Goal: Task Accomplishment & Management: Complete application form

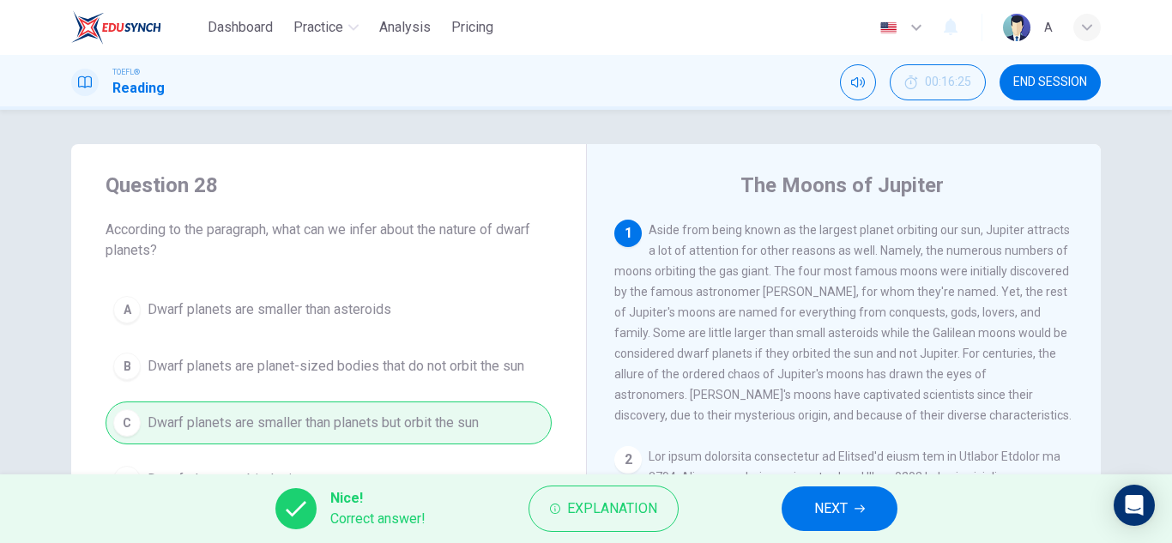
scroll to position [86, 0]
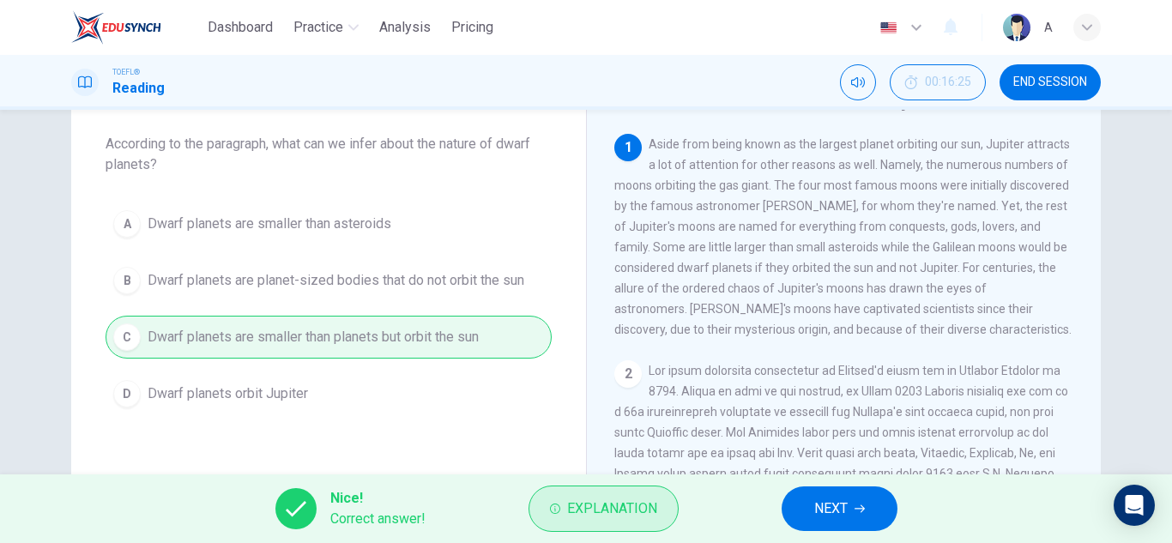
click at [645, 394] on div "1 Aside from being known as the largest planet orbiting our sun, Jupiter attrac…" at bounding box center [856, 381] width 482 height 494
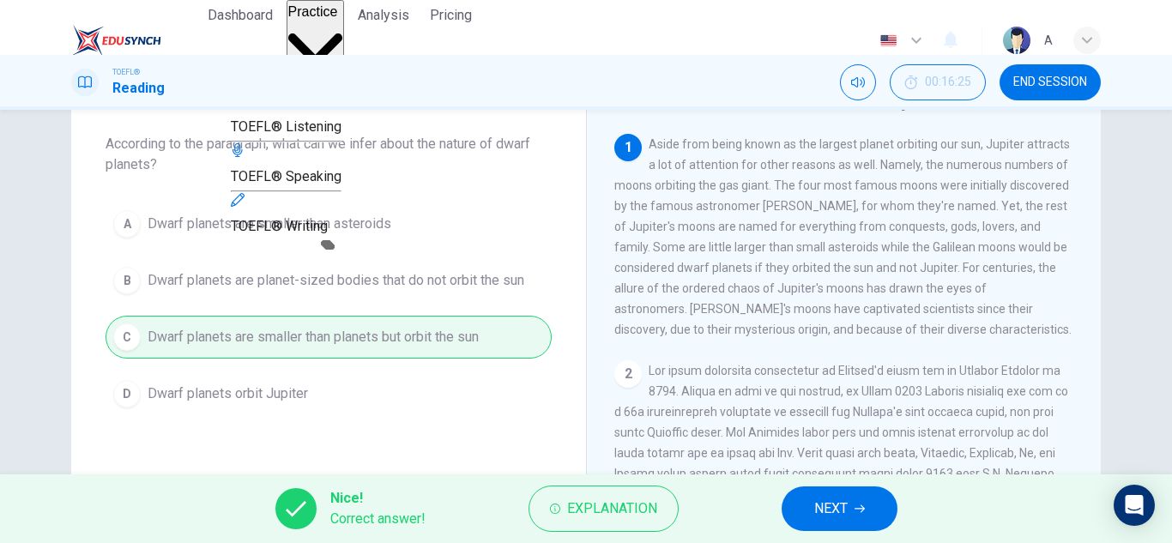
click at [320, 19] on span "Practice" at bounding box center [313, 11] width 50 height 15
click at [328, 234] on span "TOEFL® Writing" at bounding box center [279, 226] width 97 height 16
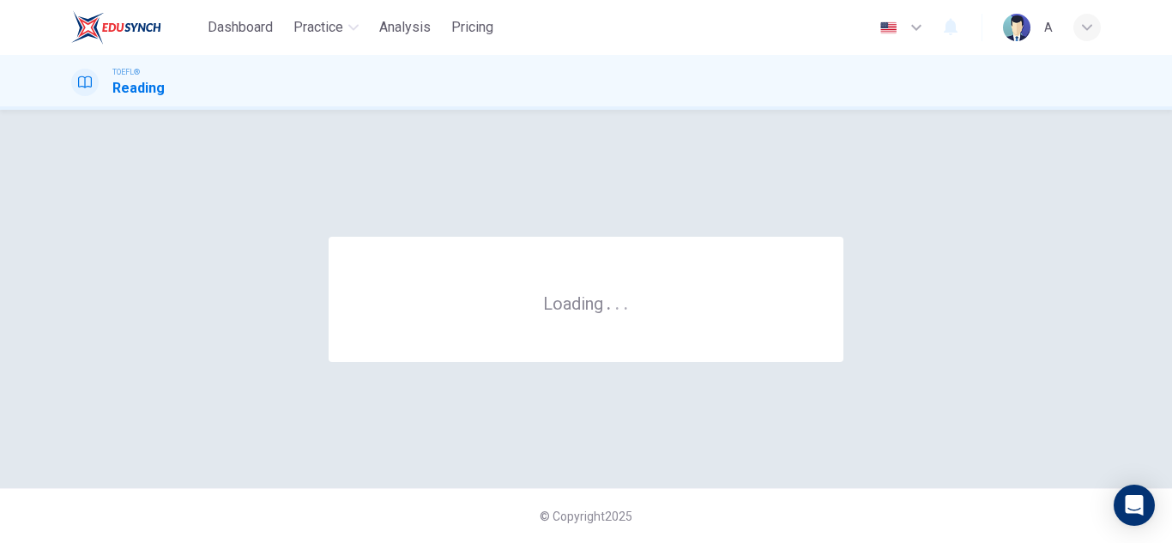
scroll to position [0, 0]
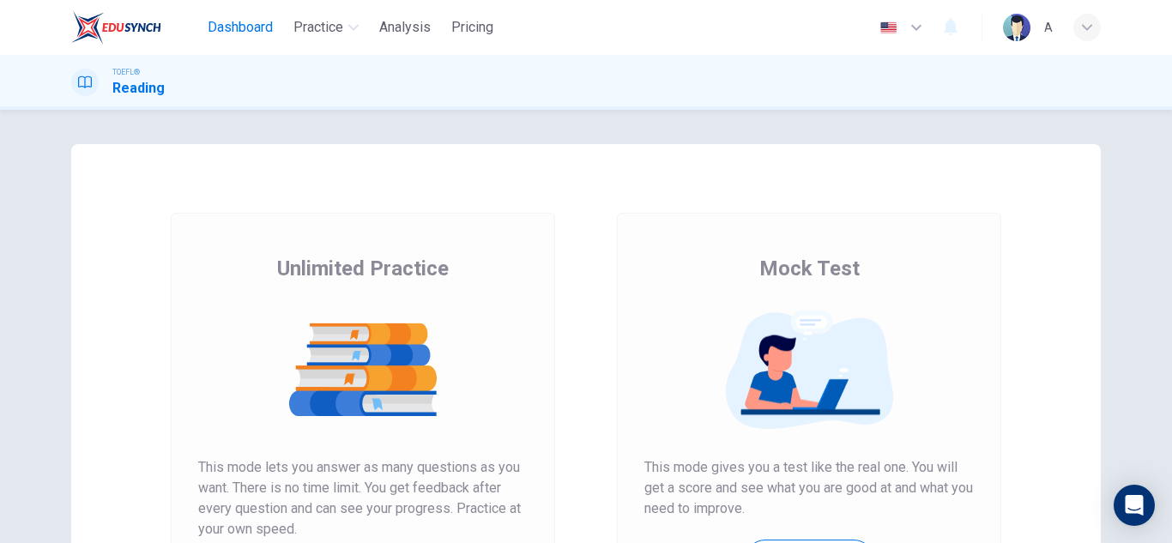
click at [258, 35] on span "Dashboard" at bounding box center [240, 27] width 65 height 21
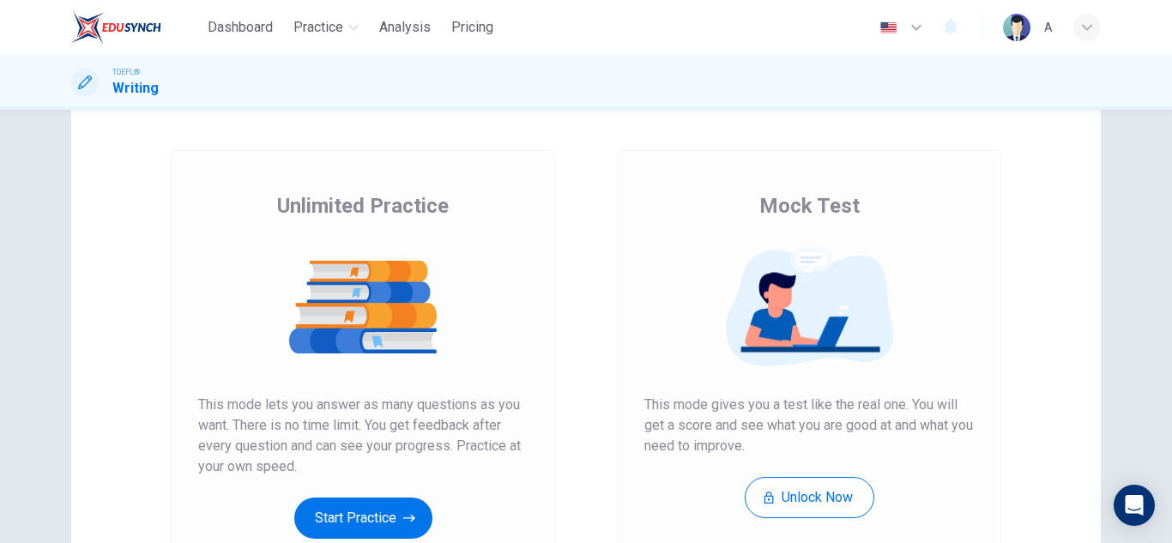
scroll to position [287, 0]
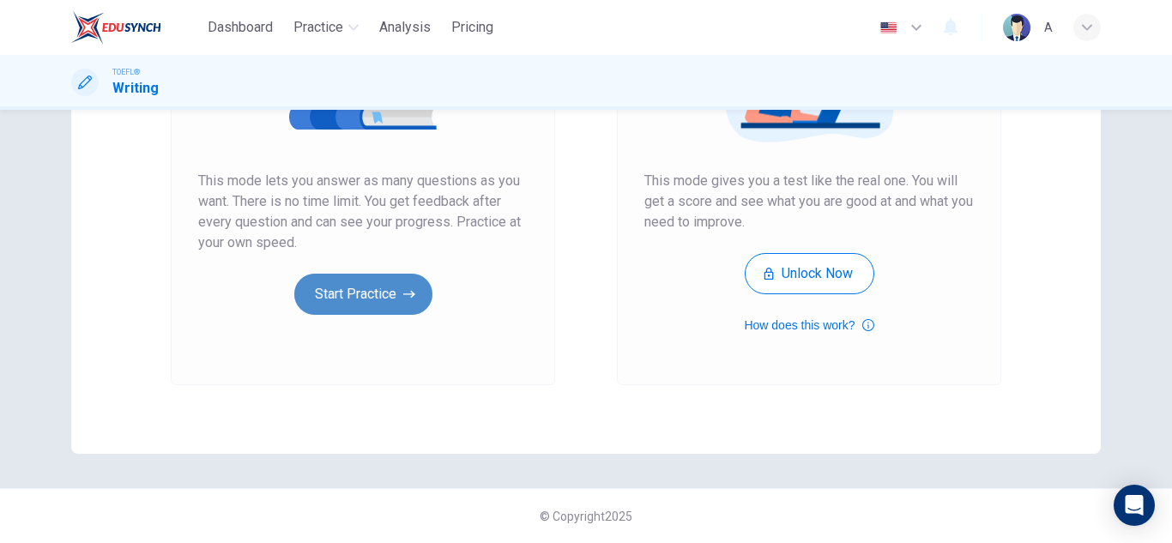
click at [354, 294] on button "Start Practice" at bounding box center [363, 294] width 138 height 41
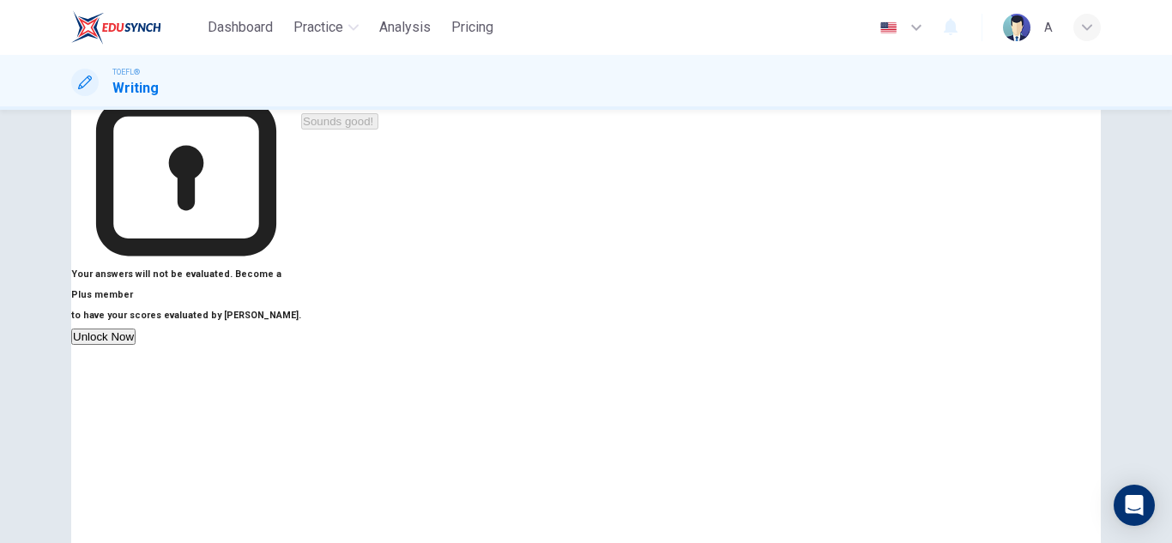
scroll to position [115, 0]
drag, startPoint x: 821, startPoint y: 185, endPoint x: 825, endPoint y: 194, distance: 10.4
click at [597, 192] on div "This Section Requires audio Click the icon above to make sure you can hear the …" at bounding box center [448, 327] width 295 height 597
click at [305, 69] on button "button" at bounding box center [302, 60] width 3 height 16
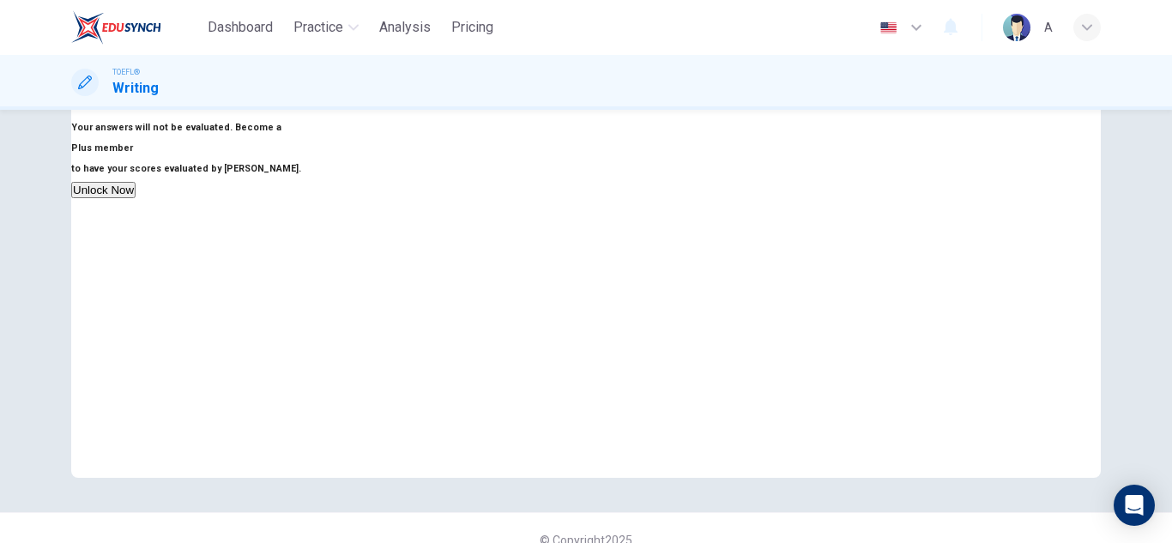
scroll to position [287, 0]
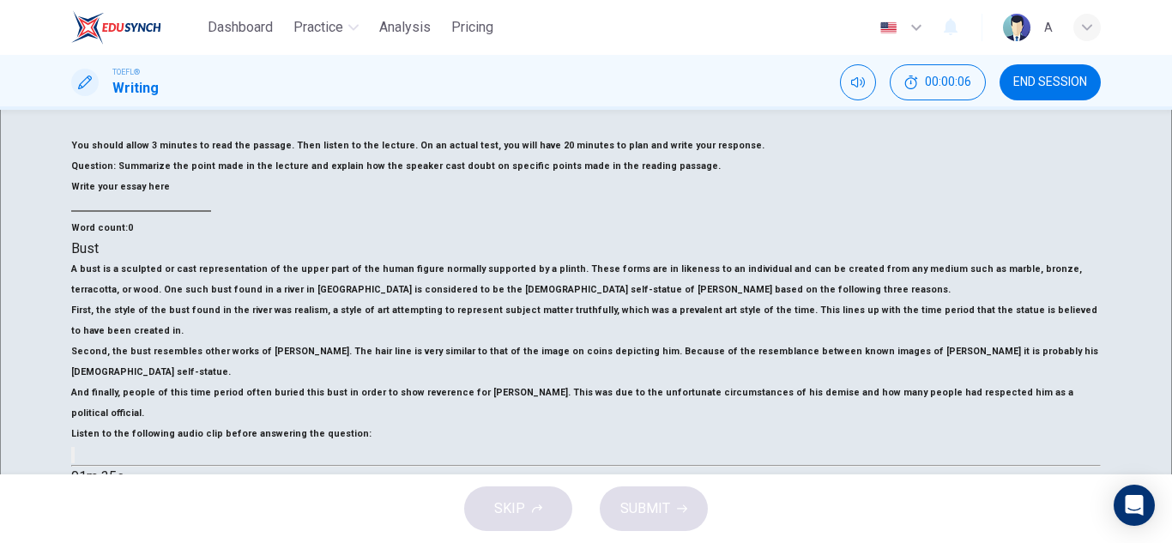
scroll to position [172, 0]
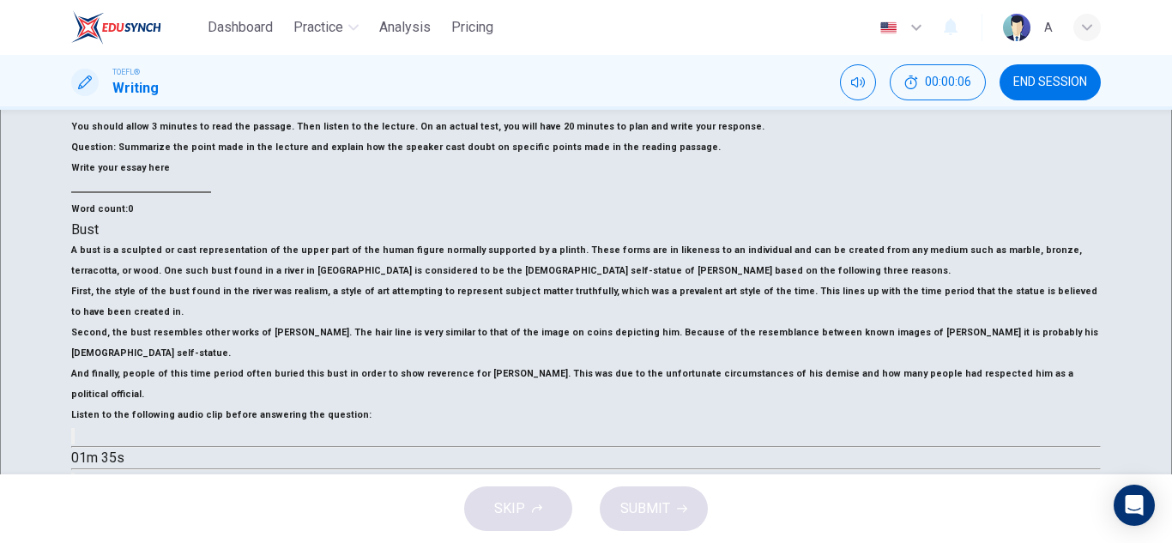
drag, startPoint x: 722, startPoint y: 405, endPoint x: 715, endPoint y: 415, distance: 12.4
type textarea "s"
type textarea "x"
type textarea "s"
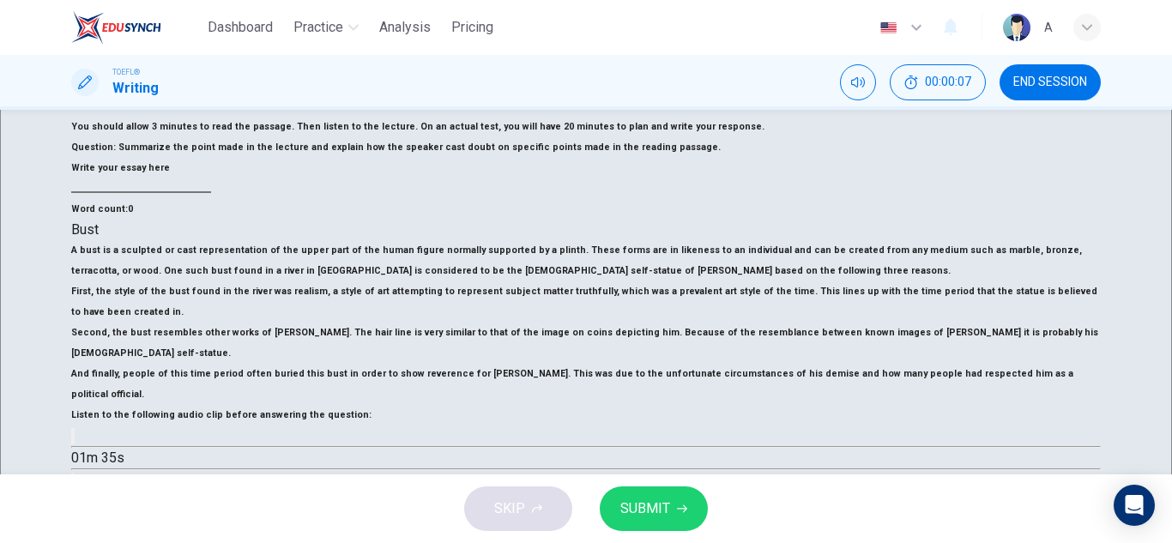
click at [657, 492] on button "SUBMIT" at bounding box center [654, 509] width 108 height 45
type textarea "x"
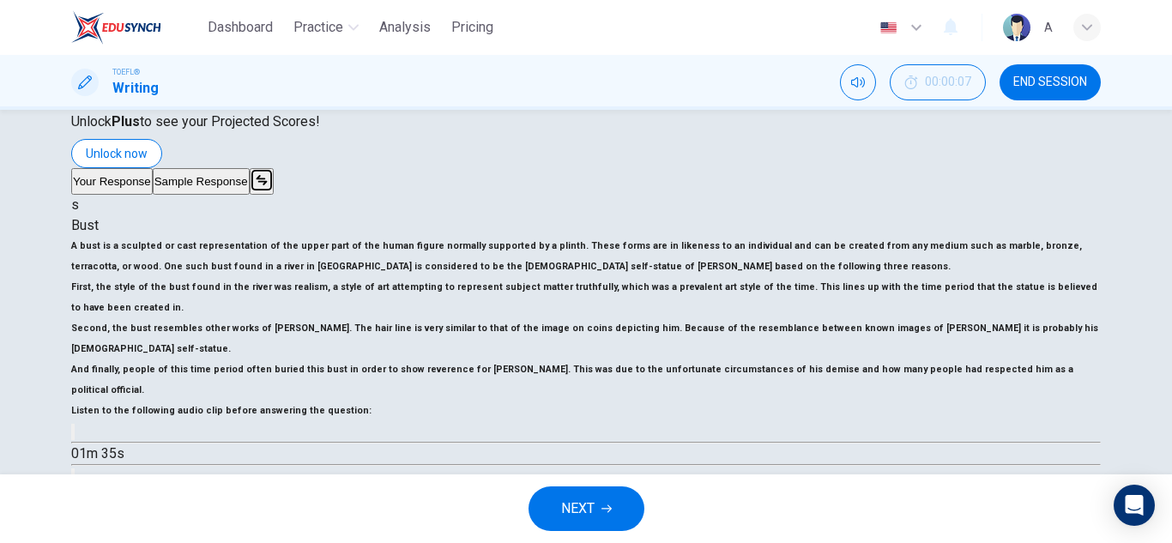
scroll to position [343, 0]
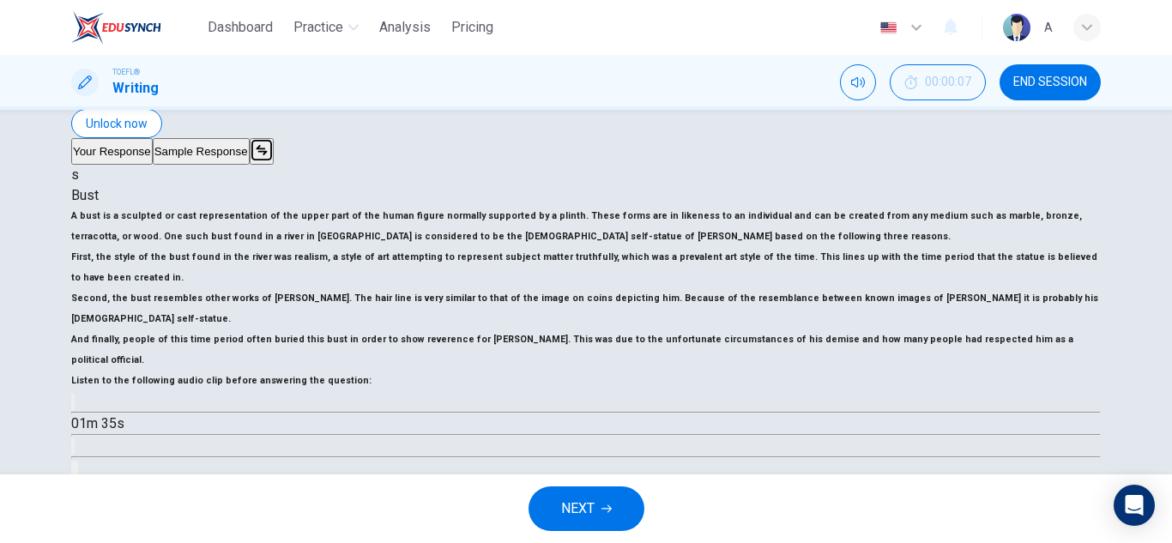
click at [609, 497] on button "NEXT" at bounding box center [587, 509] width 116 height 45
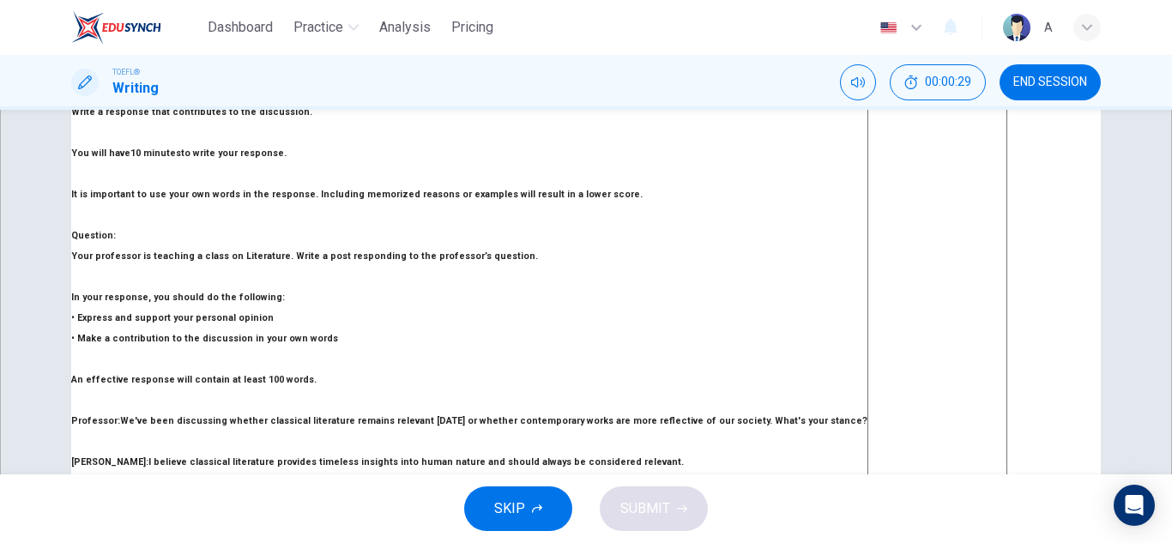
scroll to position [0, 0]
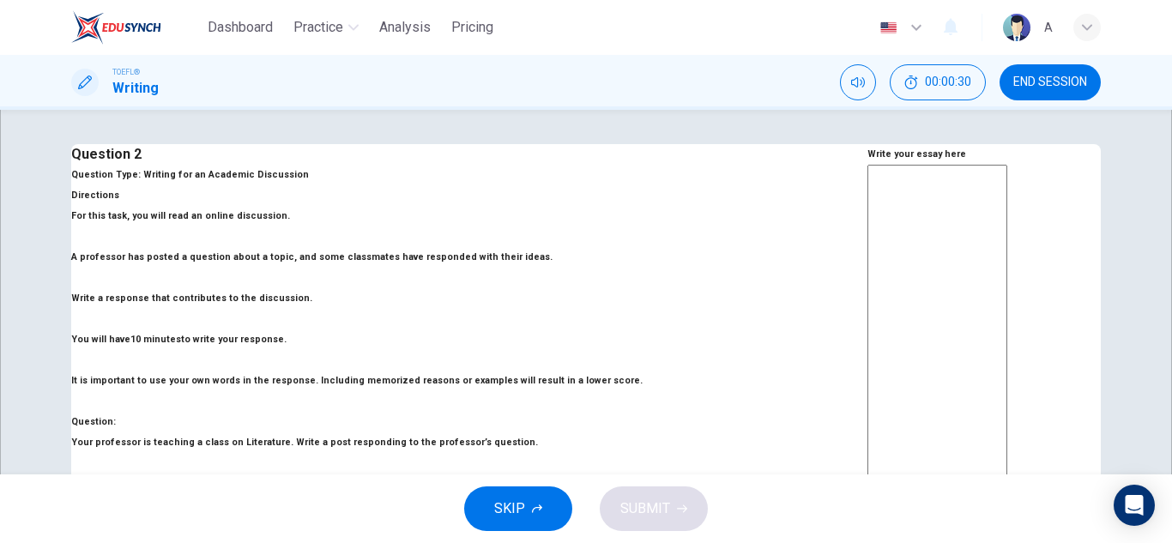
click at [868, 215] on div "x ​" at bounding box center [938, 454] width 140 height 579
type textarea "T"
type textarea "x"
type textarea "Th"
type textarea "x"
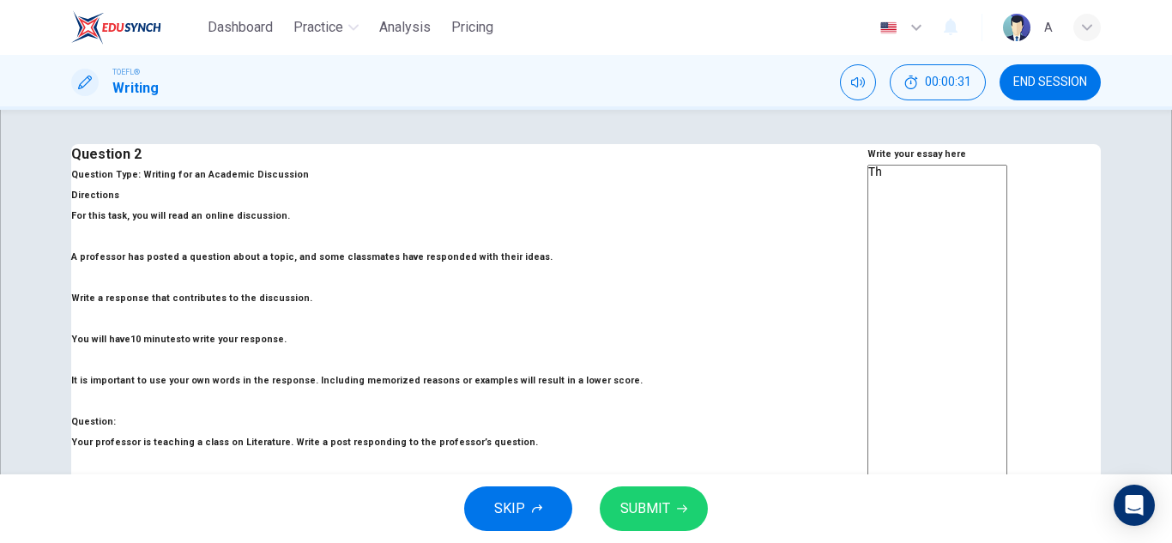
type textarea "Thi"
type textarea "x"
type textarea "This"
type textarea "x"
type textarea "This"
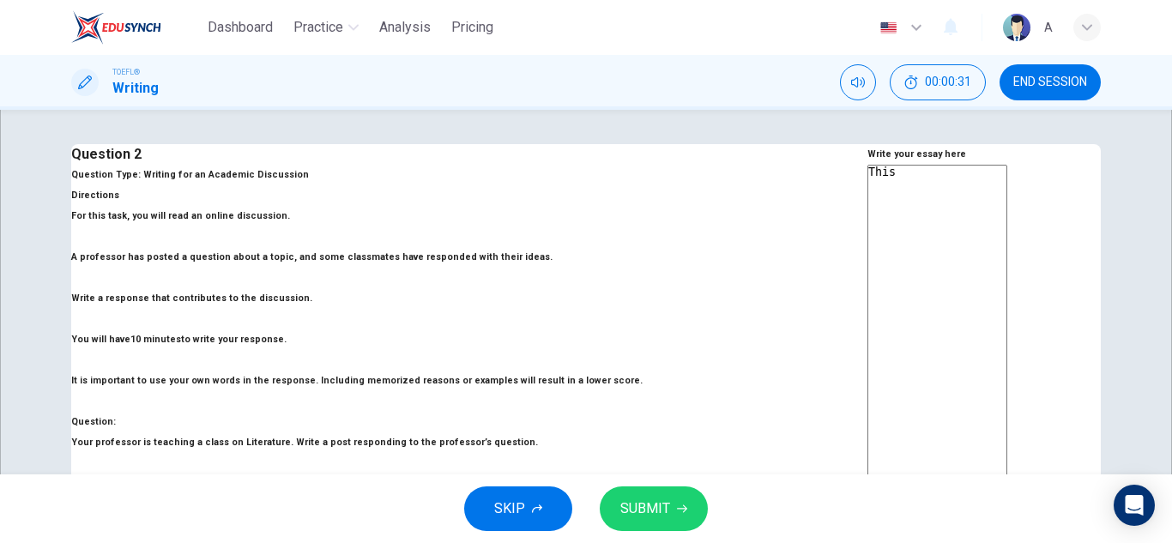
type textarea "x"
type textarea "This is"
type textarea "x"
type textarea "This is"
type textarea "x"
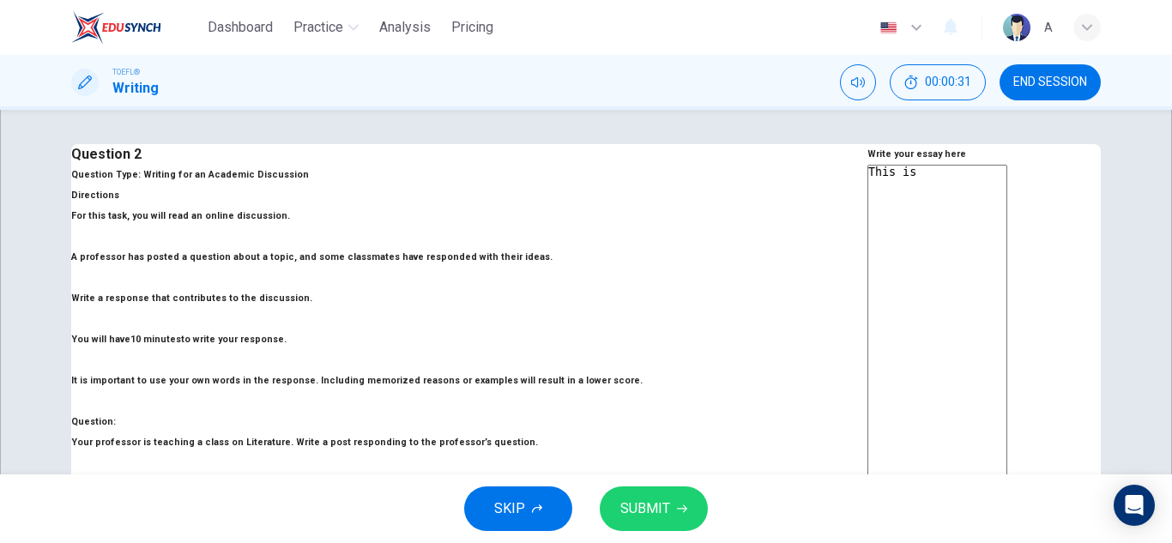
type textarea "This is a"
type textarea "x"
type textarea "This is a"
type textarea "x"
type textarea "This is a c"
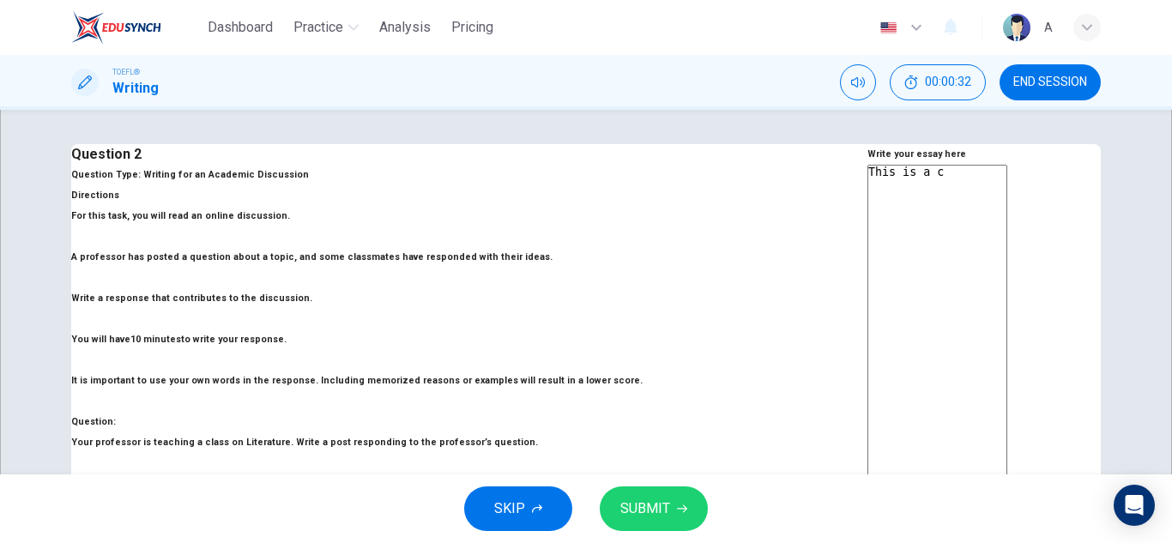
type textarea "x"
type textarea "This is a co"
type textarea "x"
type textarea "This is a con"
type textarea "x"
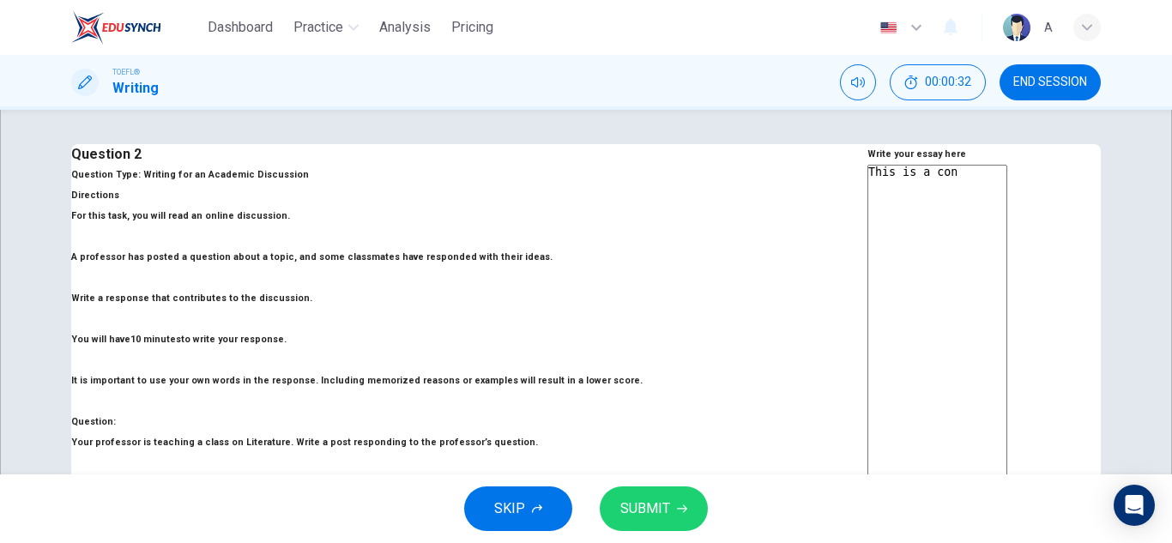
type textarea "This is a cont"
type textarea "x"
type textarea "This is a contr"
type textarea "x"
type textarea "This is a contro"
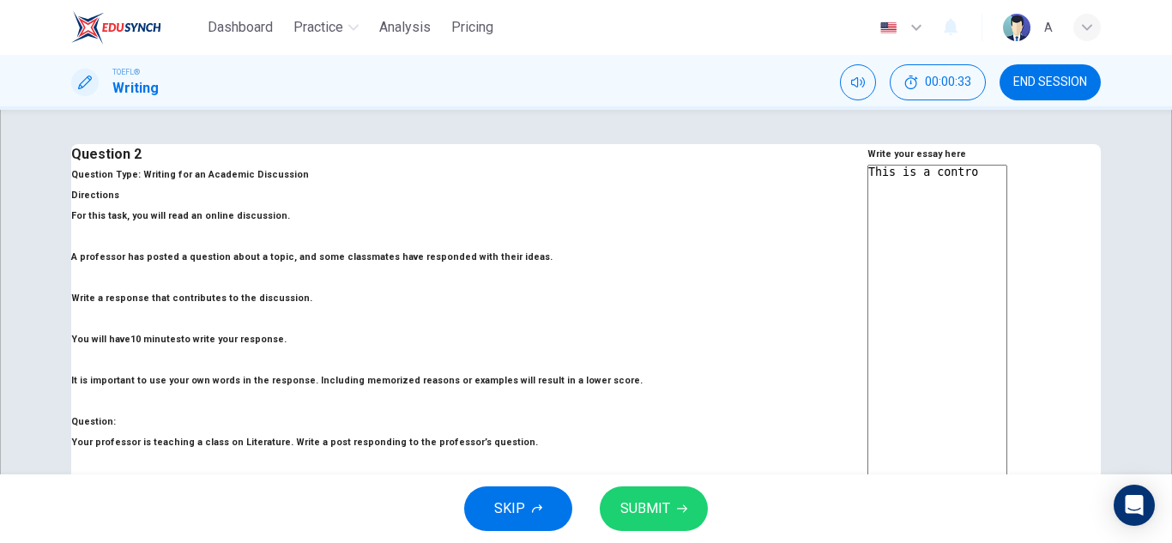
type textarea "x"
type textarea "This is a controv"
type textarea "x"
type textarea "This is a controve"
type textarea "x"
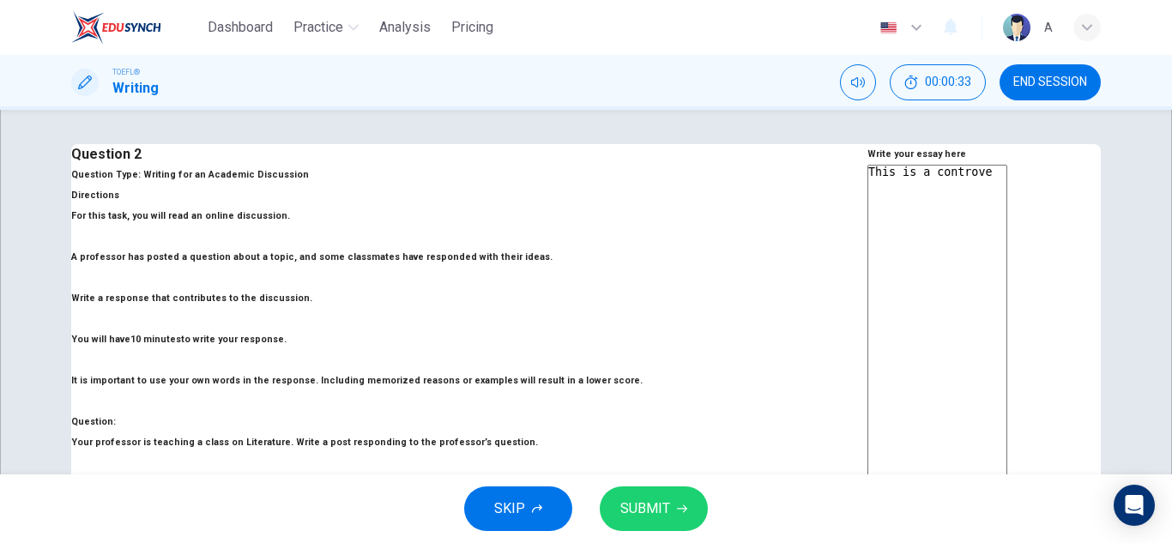
type textarea "This is a controver"
type textarea "x"
type textarea "This is a controvers"
type textarea "x"
type textarea "This is a controversi"
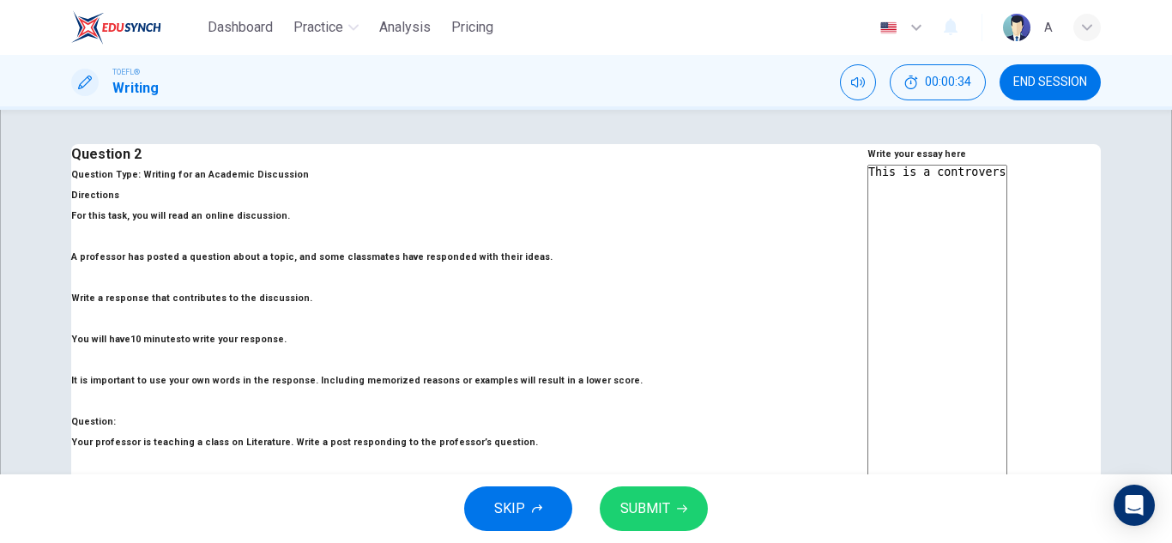
type textarea "x"
type textarea "This is a controversia"
type textarea "x"
type textarea "This is a controversial"
type textarea "x"
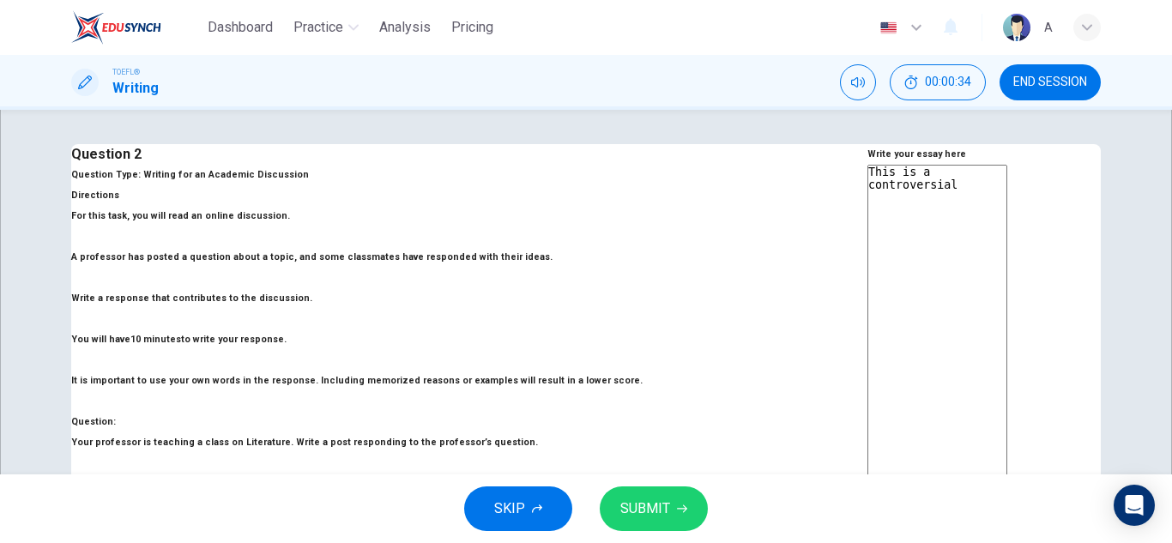
type textarea "This is a controversial"
type textarea "x"
type textarea "This is a controversial t"
type textarea "x"
type textarea "This is a controversial to"
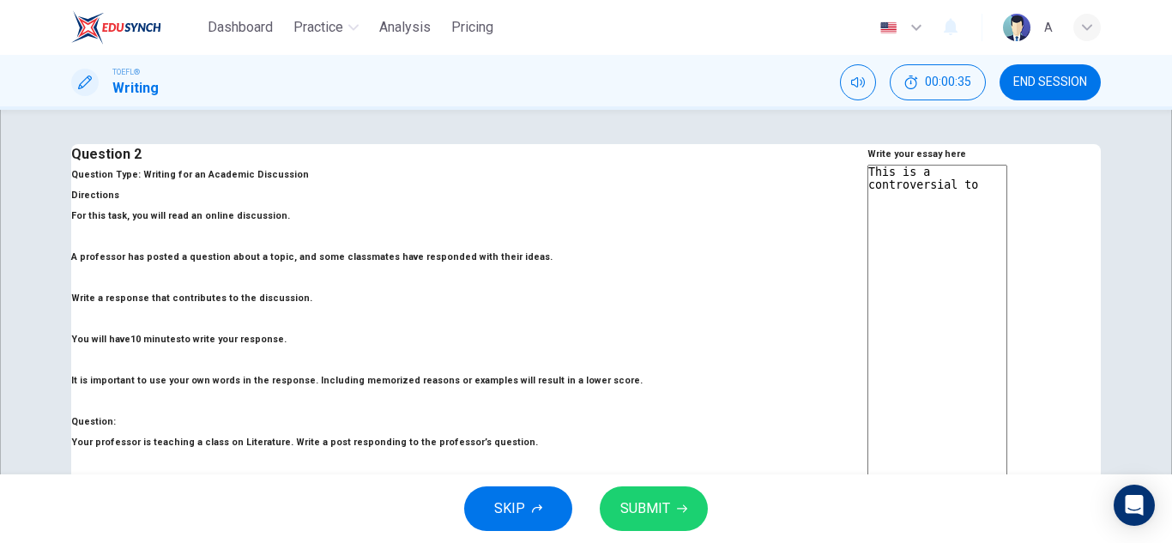
type textarea "x"
type textarea "This is a controversial top"
type textarea "x"
type textarea "This is a controversial topi"
type textarea "x"
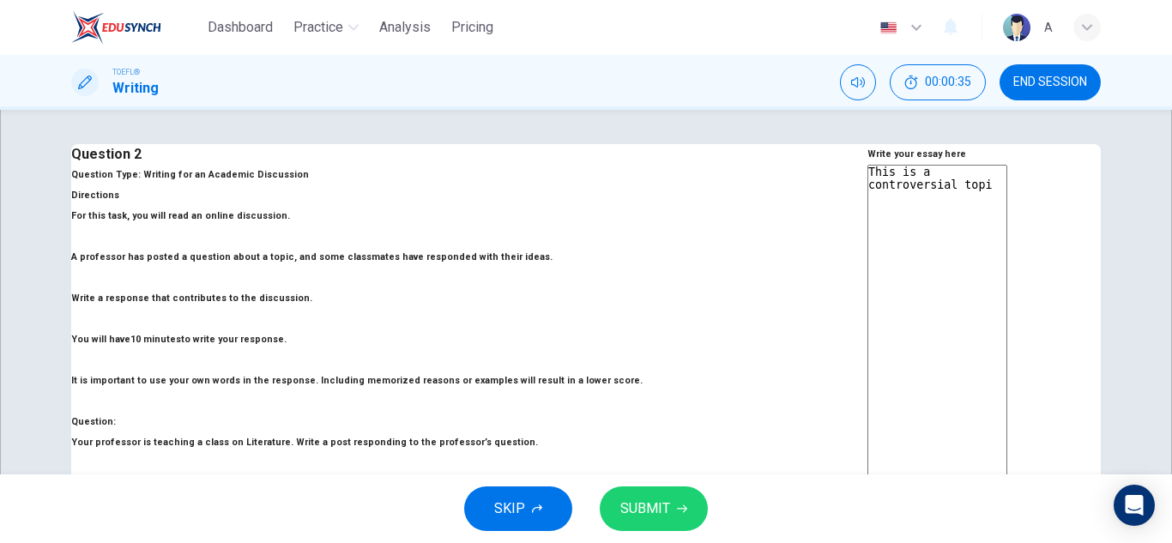
type textarea "This is a controversial topic"
type textarea "x"
type textarea "This is a controversial topic"
type textarea "x"
type textarea "This is a controversial topic."
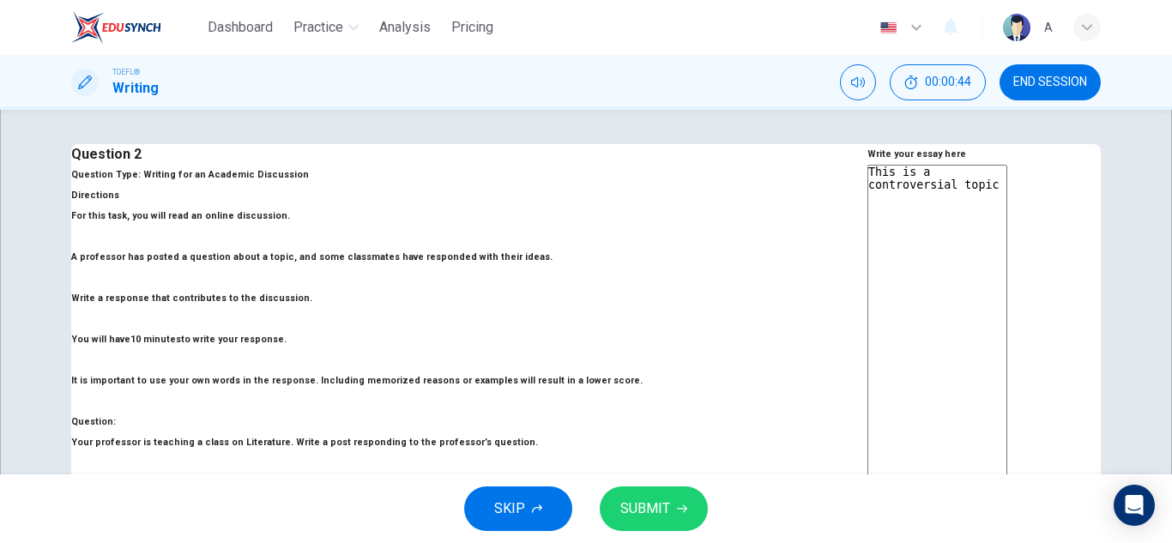
type textarea "x"
type textarea "This is a controversial topic"
type textarea "x"
type textarea "This is a controversial topic,"
type textarea "x"
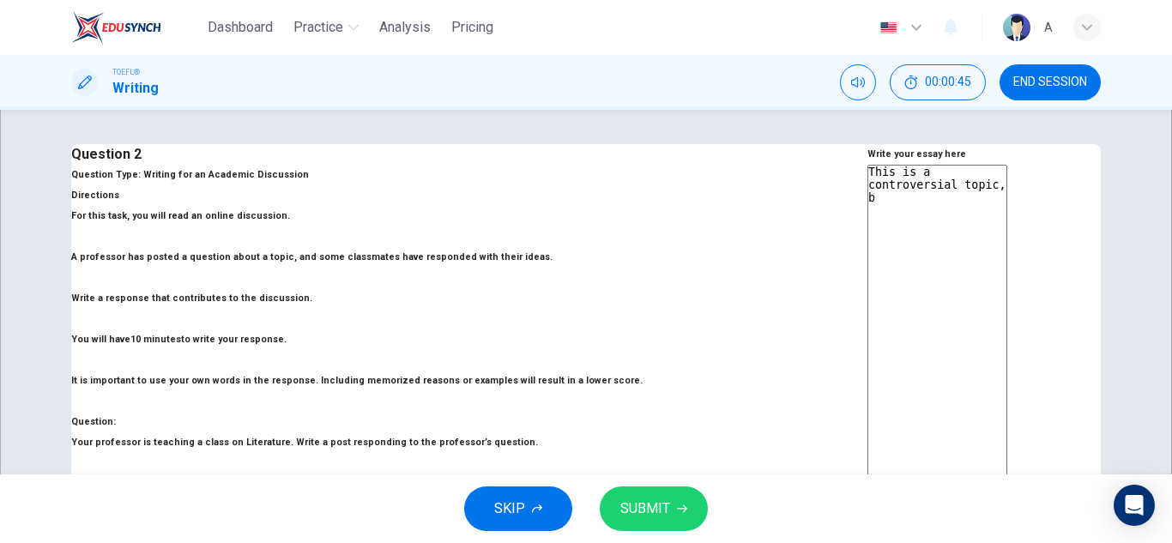
type textarea "This is a controversial topic, bu"
type textarea "x"
type textarea "This is a controversial topic, but"
type textarea "x"
type textarea "This is a controversial topic, but"
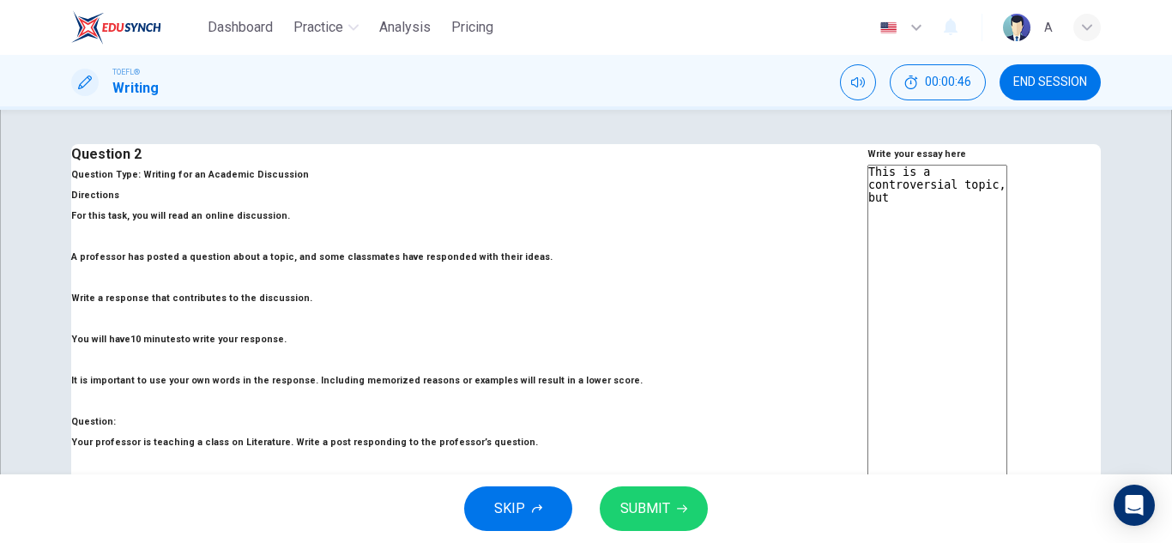
type textarea "x"
type textarea "This is a controversial topic, but m"
type textarea "x"
type textarea "This is a controversial topic, but my o"
type textarea "x"
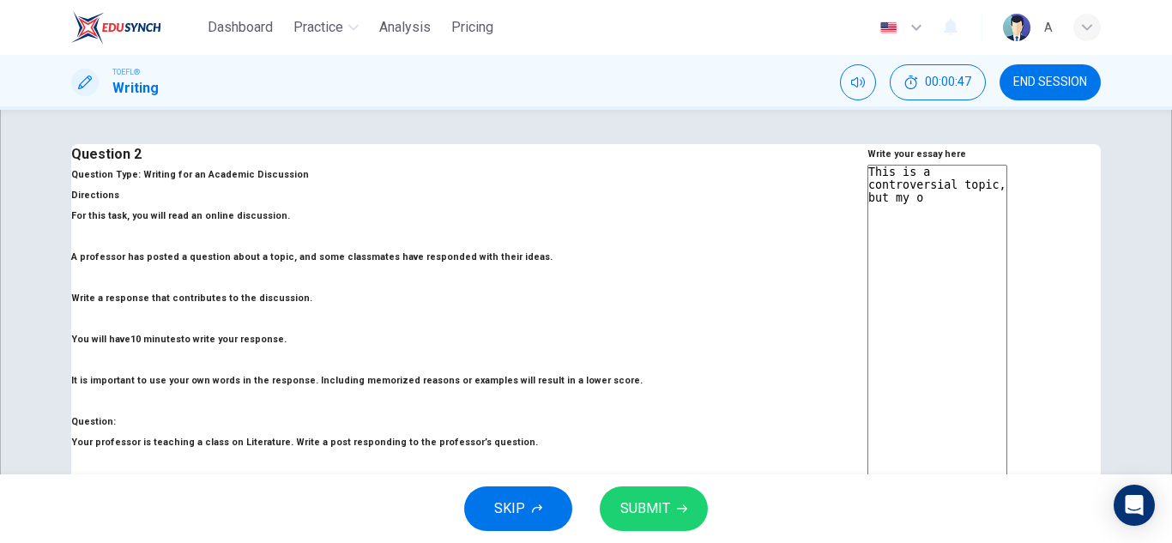
type textarea "This is a controversial topic, but my ow"
type textarea "x"
type textarea "This is a controversial topic, but my own"
type textarea "x"
type textarea "This is a controversial topic, but my own p"
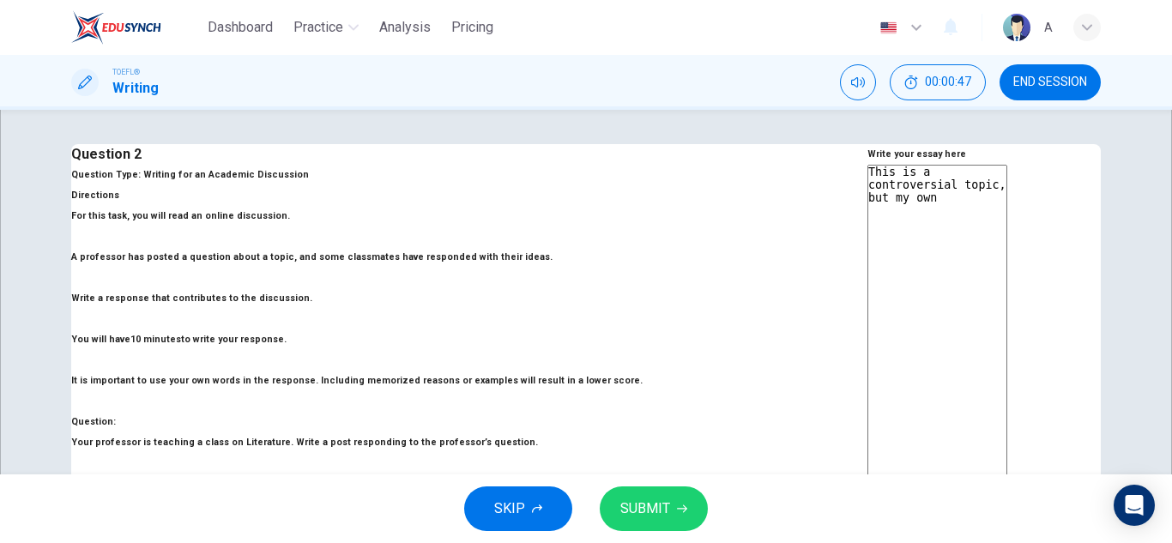
type textarea "x"
type textarea "This is a controversial topic, but my own pe"
type textarea "x"
type textarea "This is a controversial topic, but my own per"
type textarea "x"
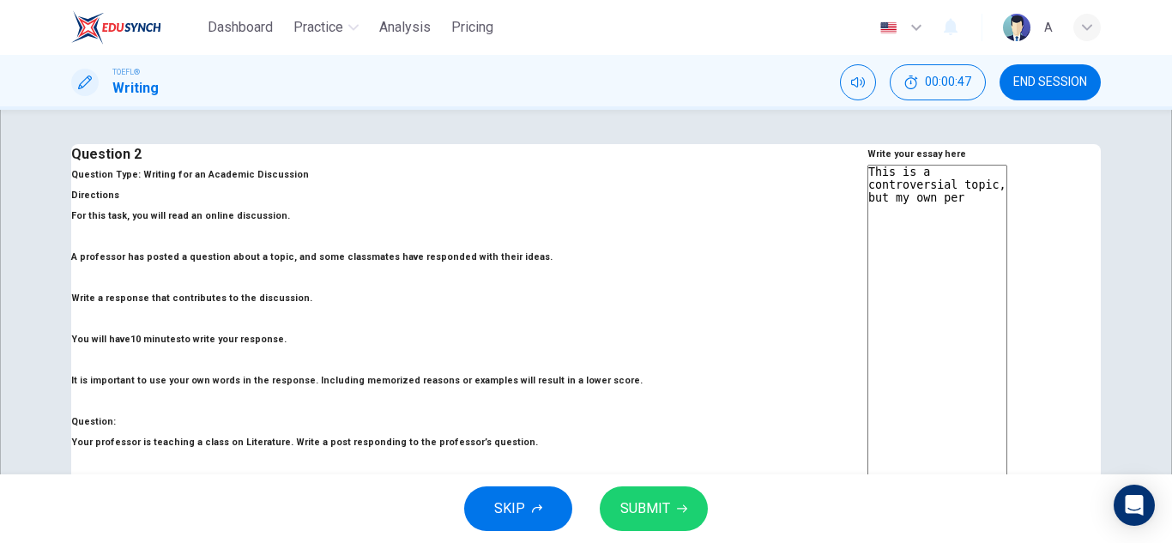
type textarea "This is a controversial topic, but my own pers"
type textarea "x"
type textarea "This is a controversial topic, but my own perso"
type textarea "x"
type textarea "This is a controversial topic, but my own person"
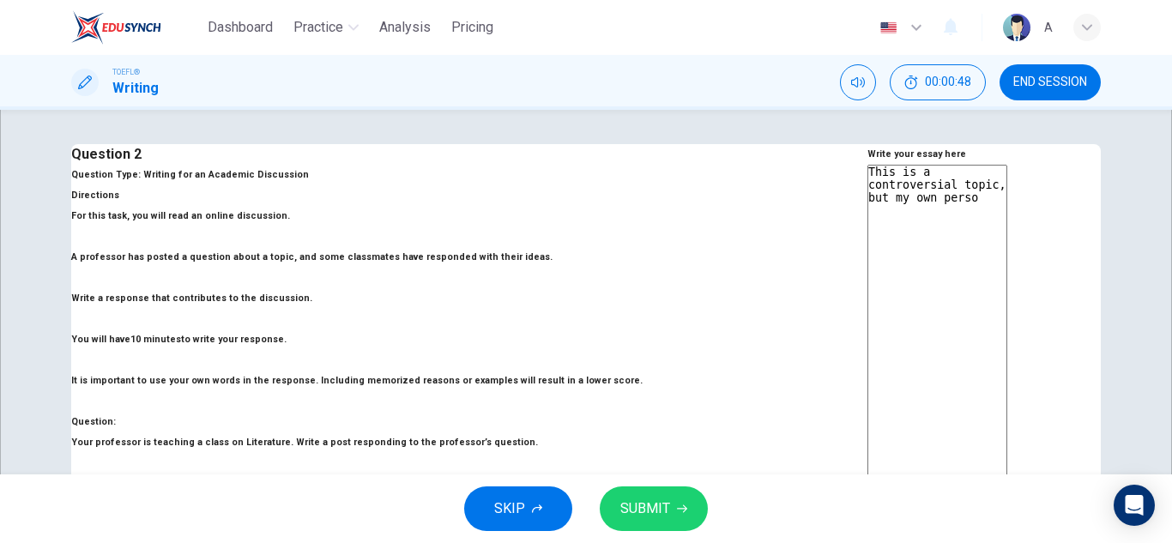
type textarea "x"
type textarea "This is a controversial topic, but my own persona"
type textarea "x"
type textarea "This is a controversial topic, but my own personal"
type textarea "x"
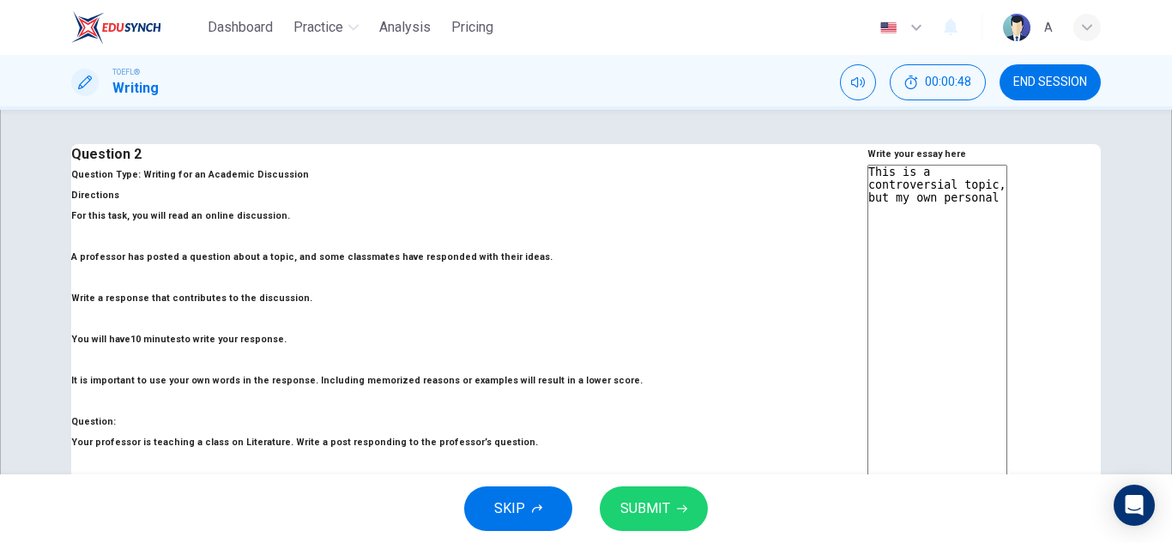
type textarea "This is a controversial topic, but my own personal"
type textarea "x"
type textarea "This is a controversial topic, but my own personal b"
type textarea "x"
type textarea "This is a controversial topic, but my own personal bi"
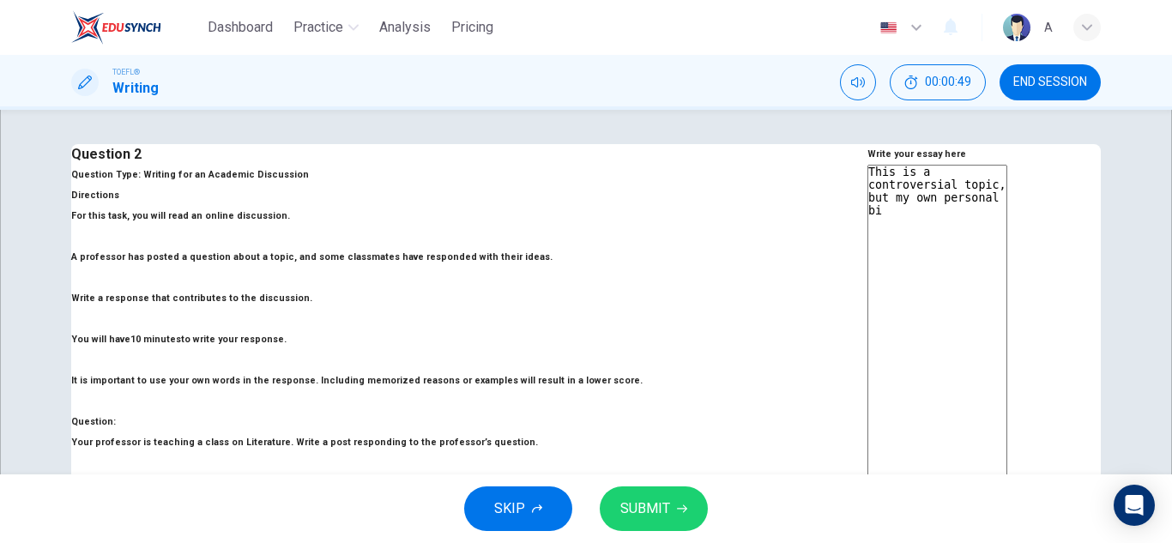
type textarea "x"
type textarea "This is a controversial topic, but my own personal bie"
type textarea "x"
type textarea "This is a controversial topic, but my own personal bielf"
type textarea "x"
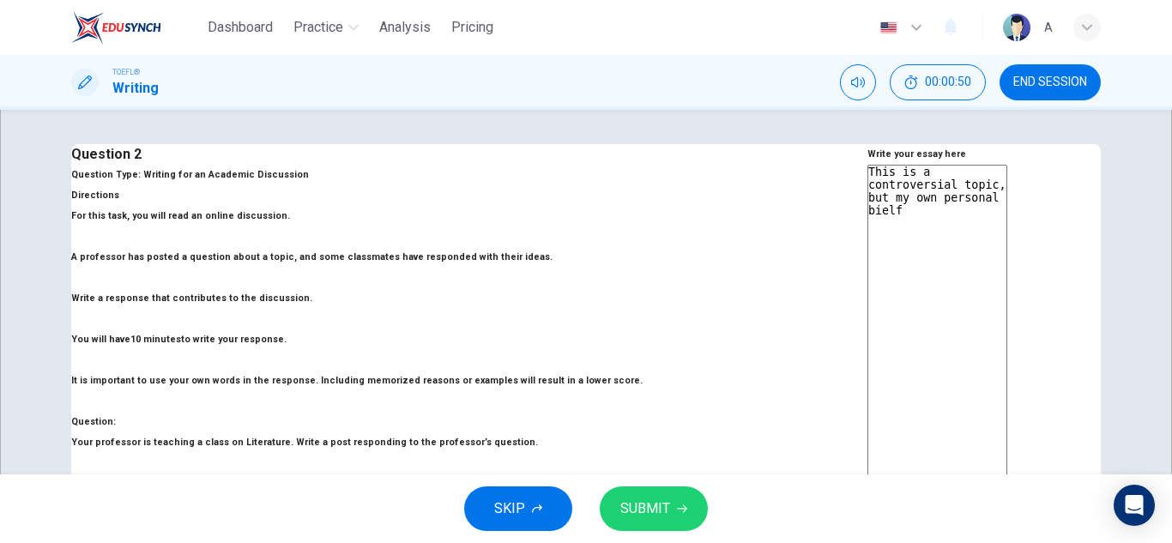
type textarea "This is a controversial topic, but my own personal biel"
type textarea "x"
type textarea "This is a controversial topic, but my own personal [PERSON_NAME]"
type textarea "x"
type textarea "This is a controversial topic, but my own personal bielef"
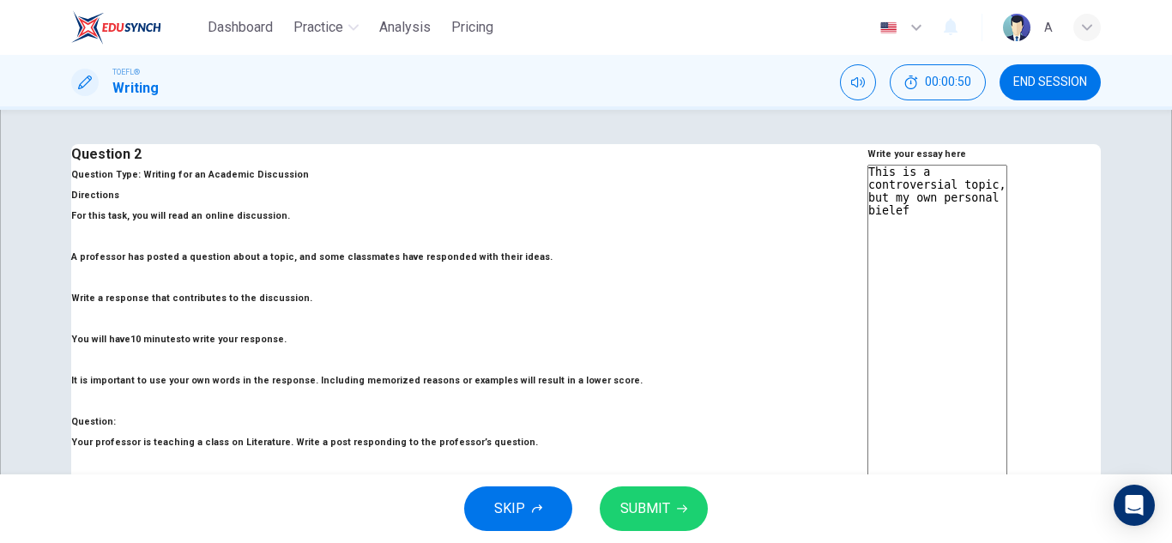
type textarea "x"
type textarea "This is a controversial topic, but my own personal bielef"
type textarea "x"
type textarea "This is a controversial topic, but my own personal bielef"
type textarea "x"
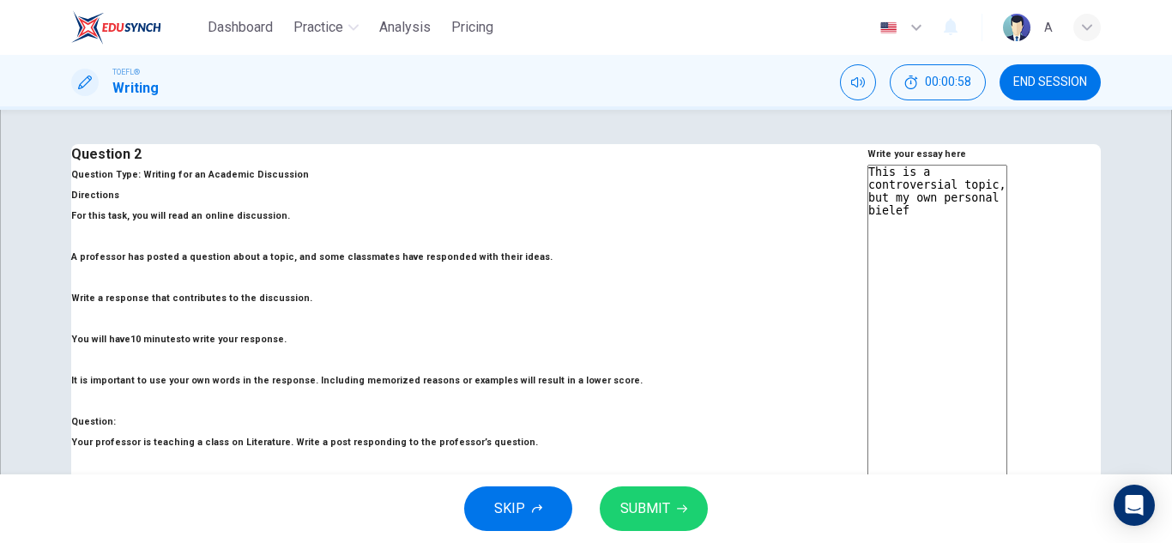
type textarea "This is a controversial topic, but my own personal [PERSON_NAME]"
type textarea "x"
type textarea "This is a controversial topic, but my own personal biel"
type textarea "x"
type textarea "This is a controversial topic, but my own personal bie"
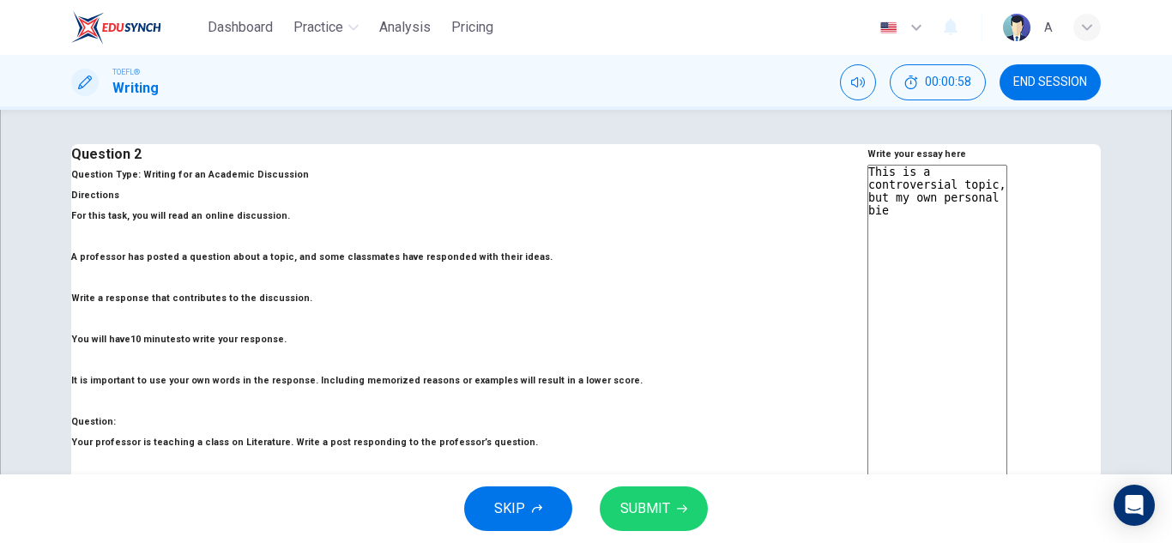
type textarea "x"
type textarea "This is a controversial topic, but my own personal bi"
type textarea "x"
type textarea "This is a controversial topic, but my own personal b"
type textarea "x"
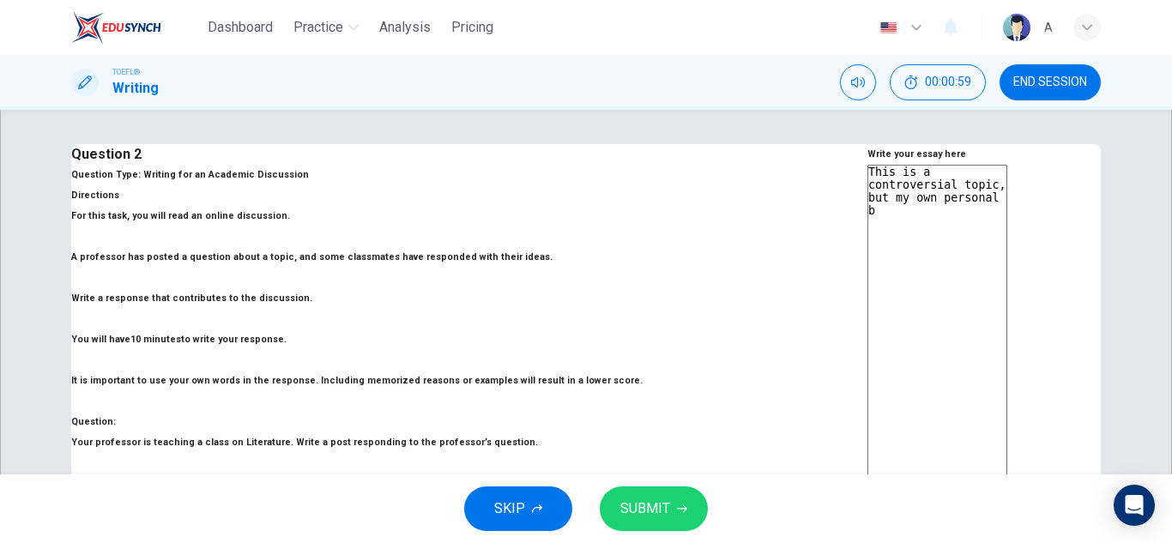
type textarea "This is a controversial topic, but my own personal be"
type textarea "x"
type textarea "This is a controversial topic, but my own personal bel"
type textarea "x"
type textarea "This is a controversial topic, but my own personal beli"
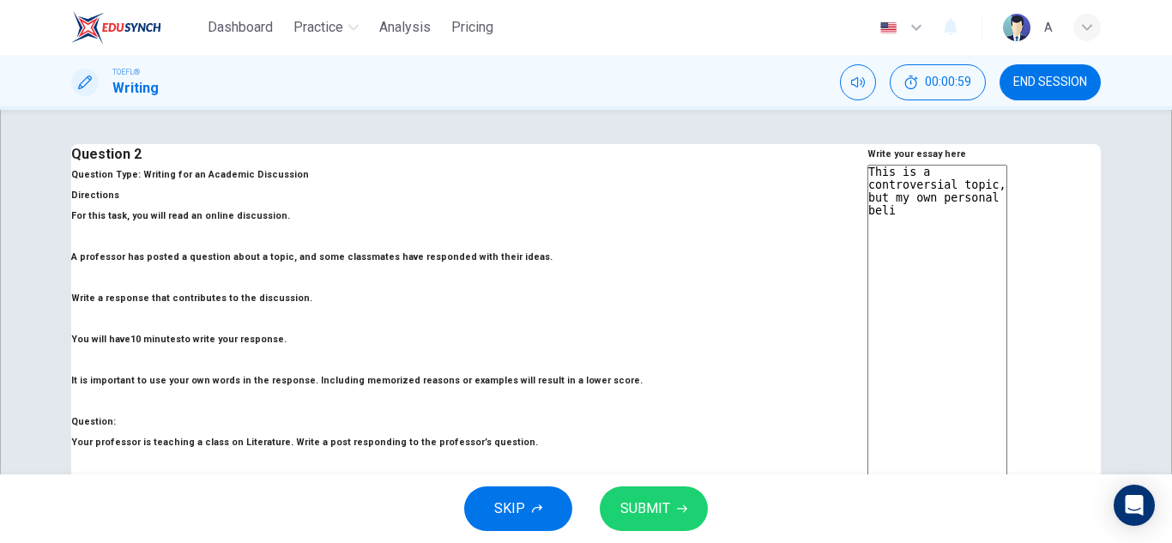
type textarea "x"
type textarea "This is a controversial topic, but my own personal belie"
type textarea "x"
type textarea "This is a controversial topic, but my own personal belief"
type textarea "x"
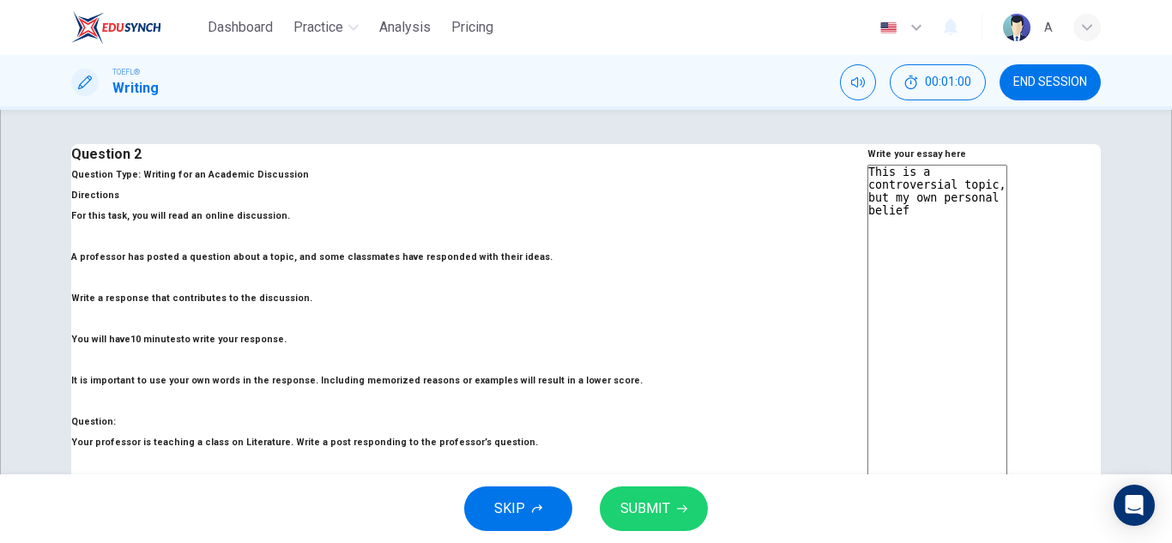
type textarea "This is a controversial topic, but my own personal belief"
type textarea "x"
type textarea "This is a controversial topic, but my own personal belief s"
type textarea "x"
type textarea "This is a controversial topic, but my own personal belief"
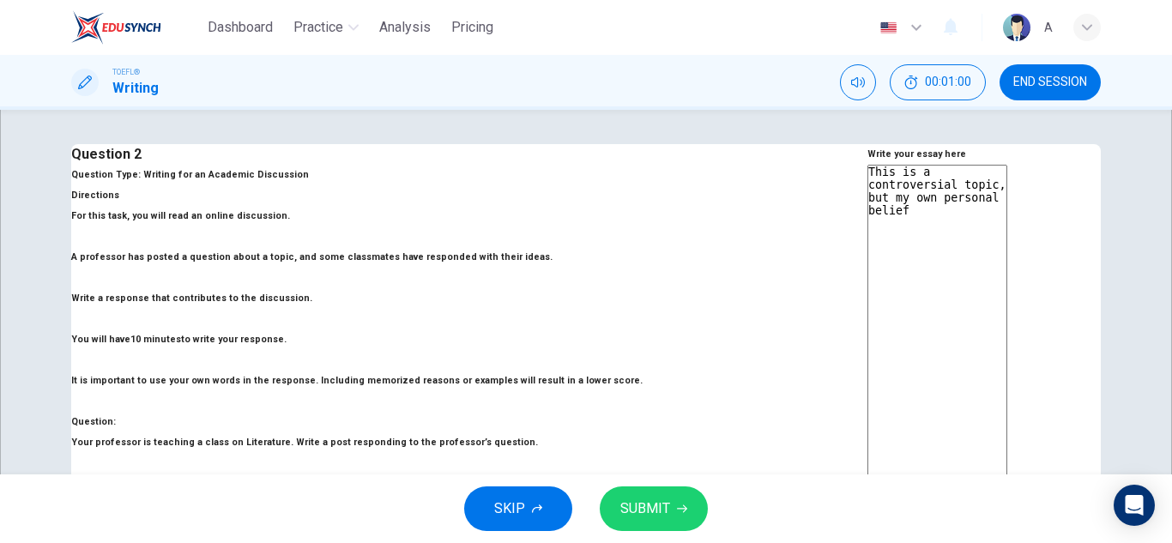
type textarea "x"
type textarea "This is a controversial topic, but my own personal belief u"
type textarea "x"
type textarea "This is a controversial topic, but my own personal belief us"
type textarea "x"
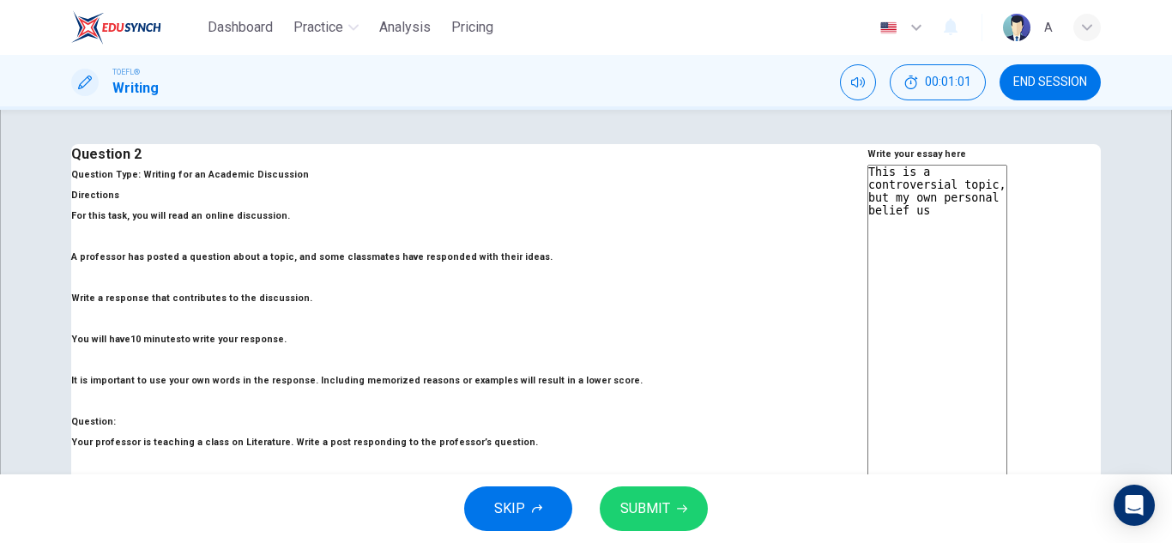
type textarea "This is a controversial topic, but my own personal belief us"
type textarea "x"
type textarea "This is a controversial topic, but my own personal belief us"
type textarea "x"
type textarea "This is a controversial topic, but my own personal belief u"
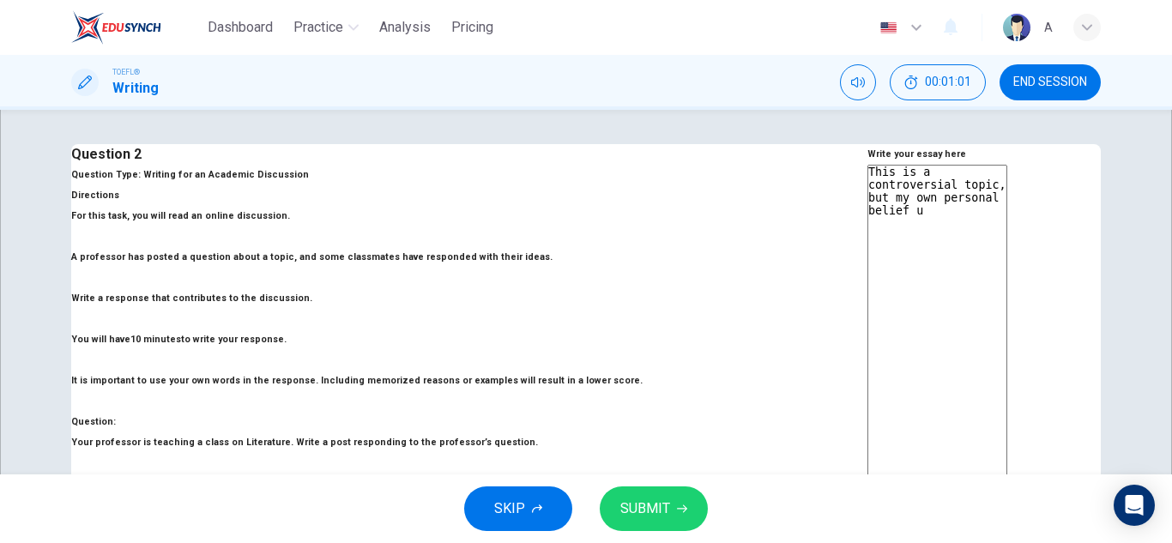
type textarea "x"
type textarea "This is a controversial topic, but my own personal belief ui"
type textarea "x"
type textarea "This is a controversial topic, but my own personal belief uis"
type textarea "x"
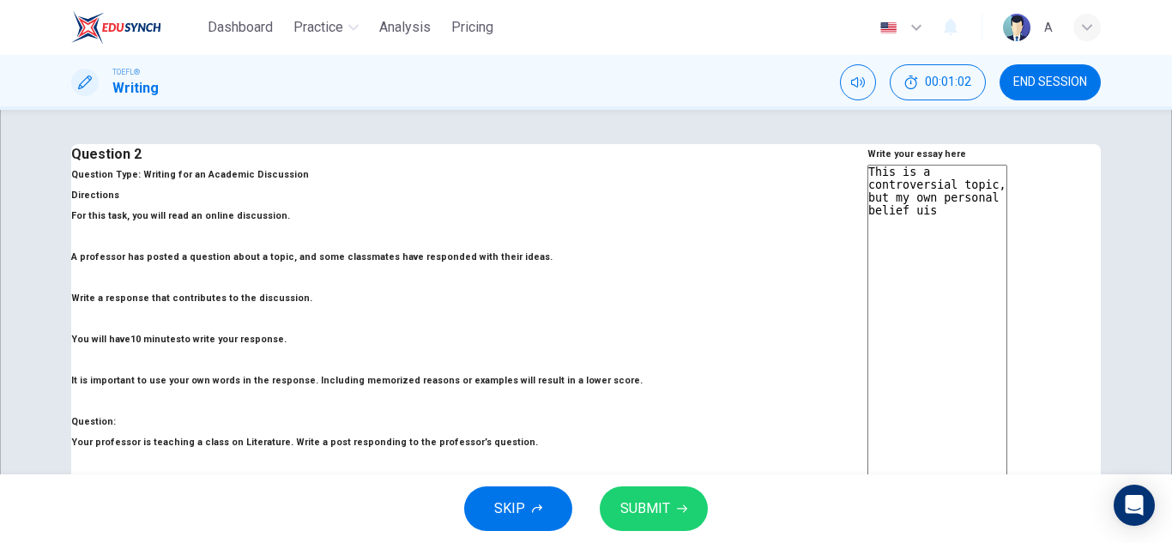
type textarea "This is a controversial topic, but my own personal belief uis"
type textarea "x"
type textarea "This is a controversial topic, but my own personal belief uis t"
type textarea "x"
type textarea "This is a controversial topic, but my own personal belief uis th"
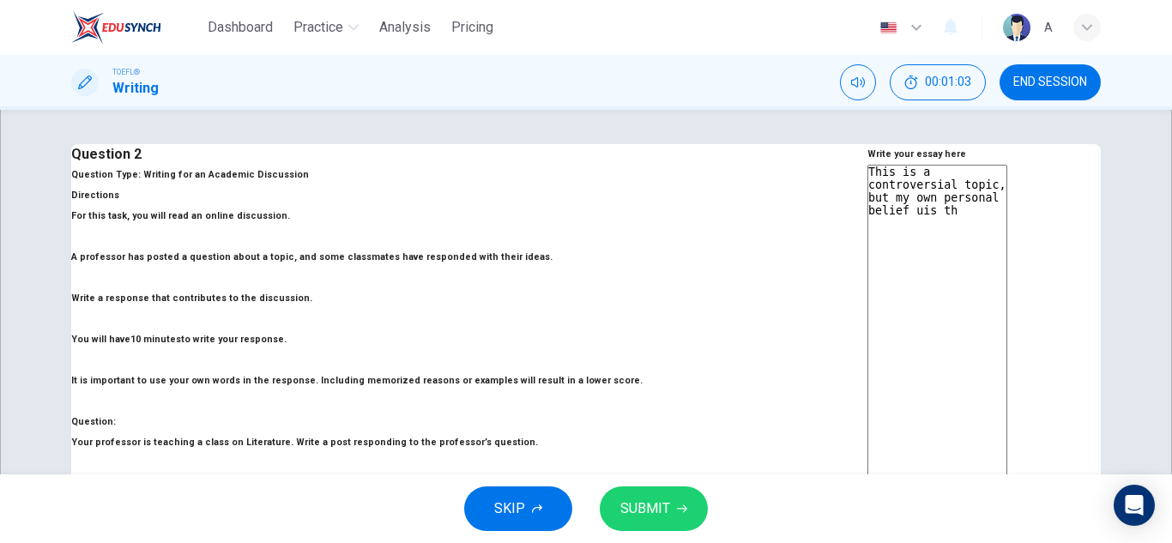
type textarea "x"
type textarea "This is a controversial topic, but my own personal belief uis t"
type textarea "x"
type textarea "This is a controversial topic, but my own personal belief uis"
type textarea "x"
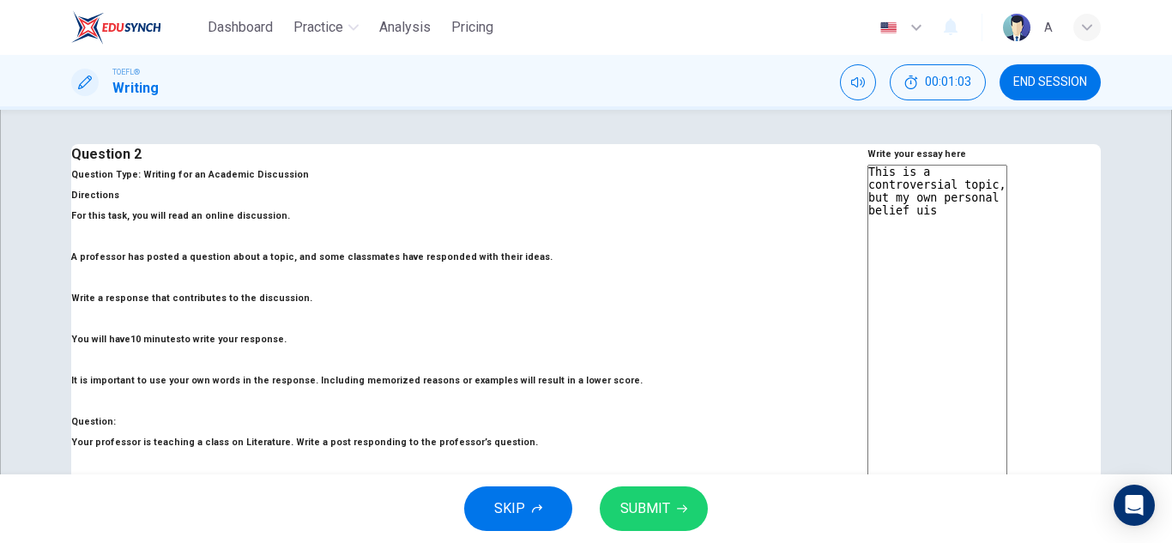
type textarea "This is a controversial topic, but my own personal belief uis"
type textarea "x"
type textarea "This is a controversial topic, but my own personal belief ui"
type textarea "x"
type textarea "This is a controversial topic, but my own personal belief u"
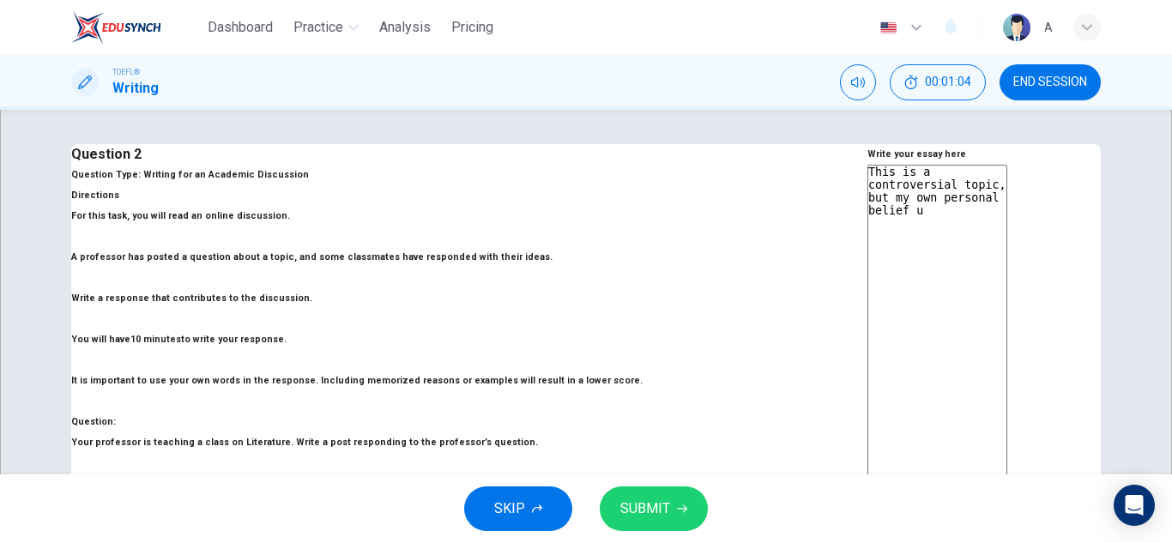
type textarea "x"
type textarea "This is a controversial topic, but my own personal belief"
type textarea "x"
type textarea "This is a controversial topic, but my own personal belief is"
type textarea "x"
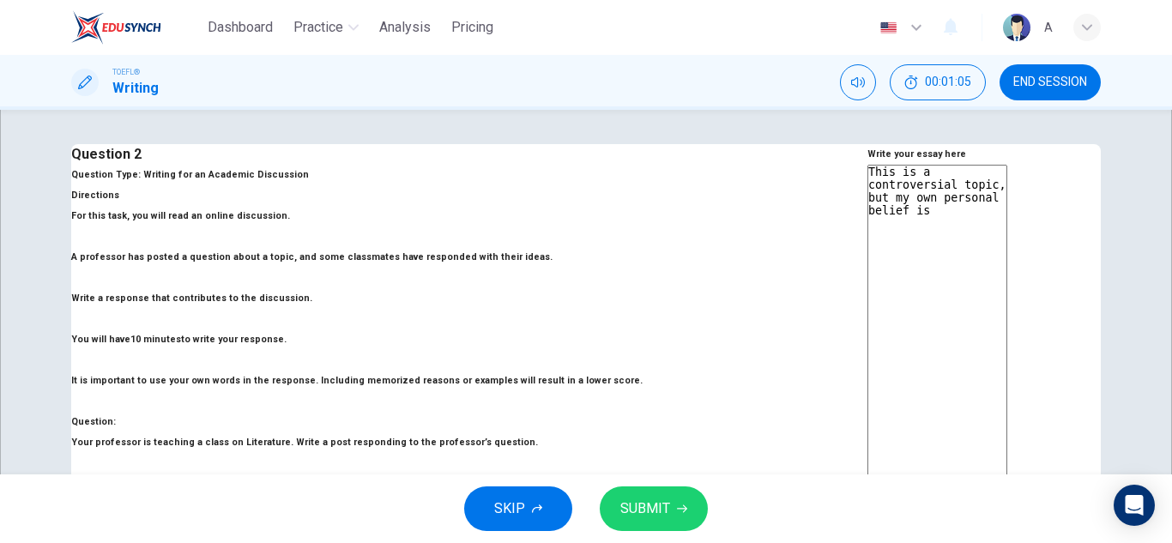
type textarea "This is a controversial topic, but my own personal belief is"
type textarea "x"
type textarea "This is a controversial topic, but my own personal belief is t"
type textarea "x"
type textarea "This is a controversial topic, but my own personal belief is th"
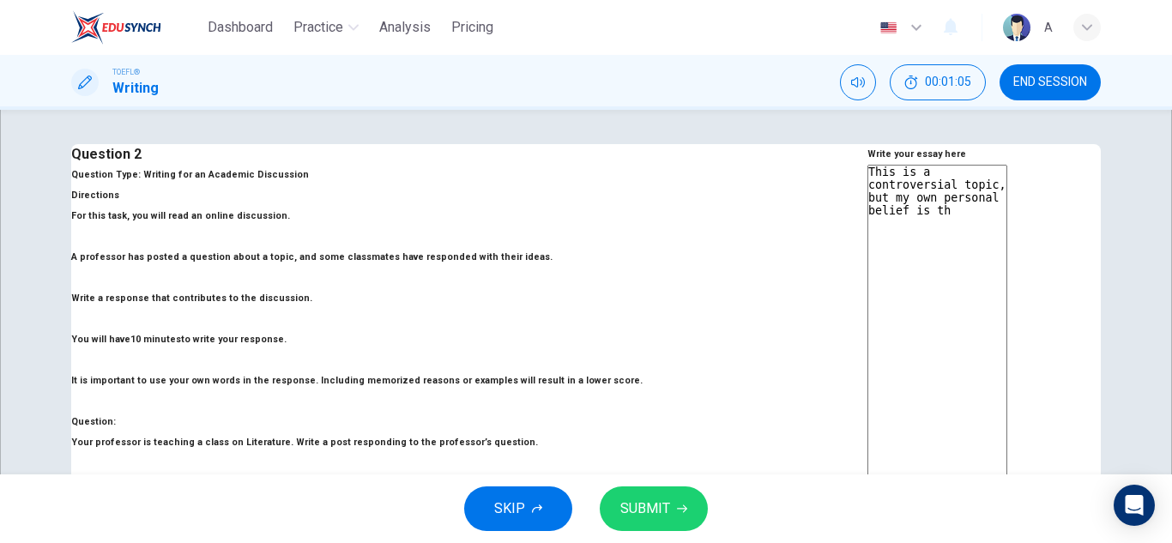
type textarea "x"
type textarea "This is a controversial topic, but my own personal belief is tha"
type textarea "x"
type textarea "This is a controversial topic, but my own personal belief is that"
type textarea "x"
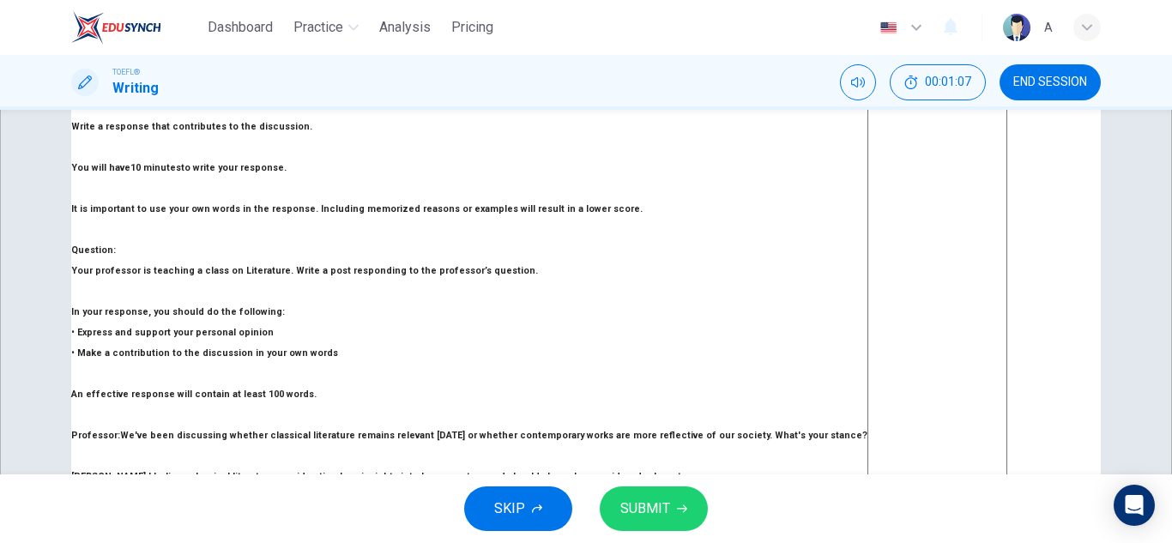
type textarea "This is a controversial topic, but my own personal belief is thatc"
type textarea "x"
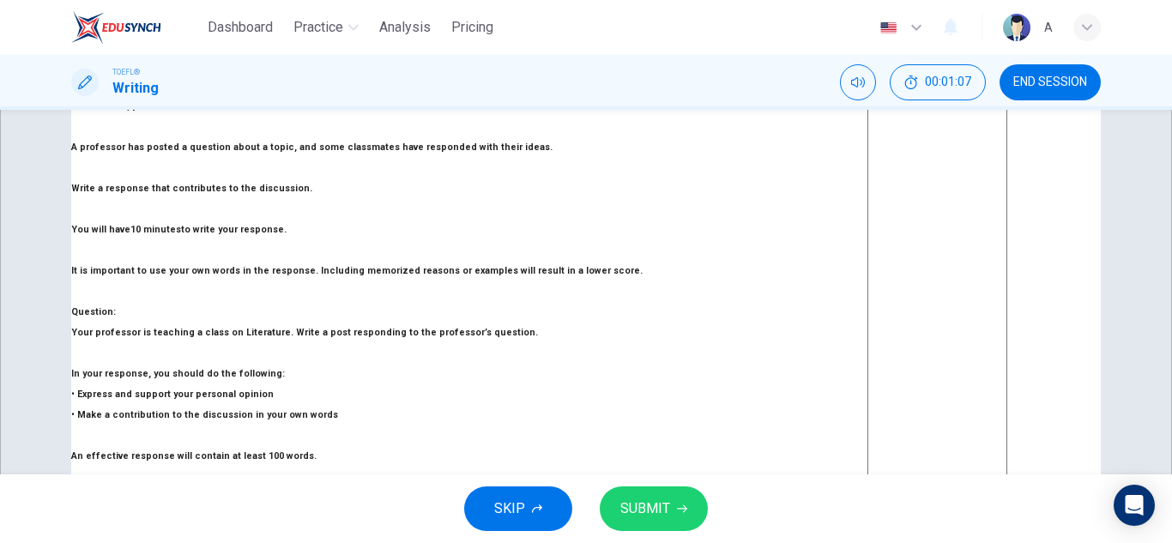
type textarea "This is a controversial topic, but my own personal belief is thatcl"
type textarea "x"
type textarea "This is a controversial topic, but my own personal belief is thatcla"
type textarea "x"
type textarea "This is a controversial topic, but my own personal belief is thatcl"
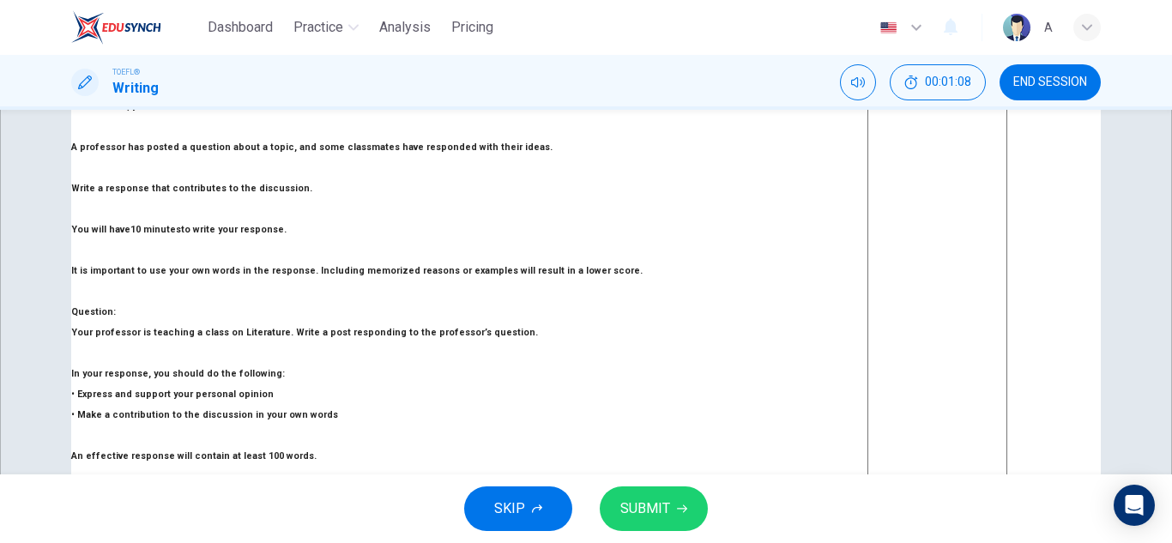
type textarea "x"
type textarea "This is a controversial topic, but my own personal belief is thatc"
type textarea "x"
type textarea "This is a controversial topic, but my own personal belief is that"
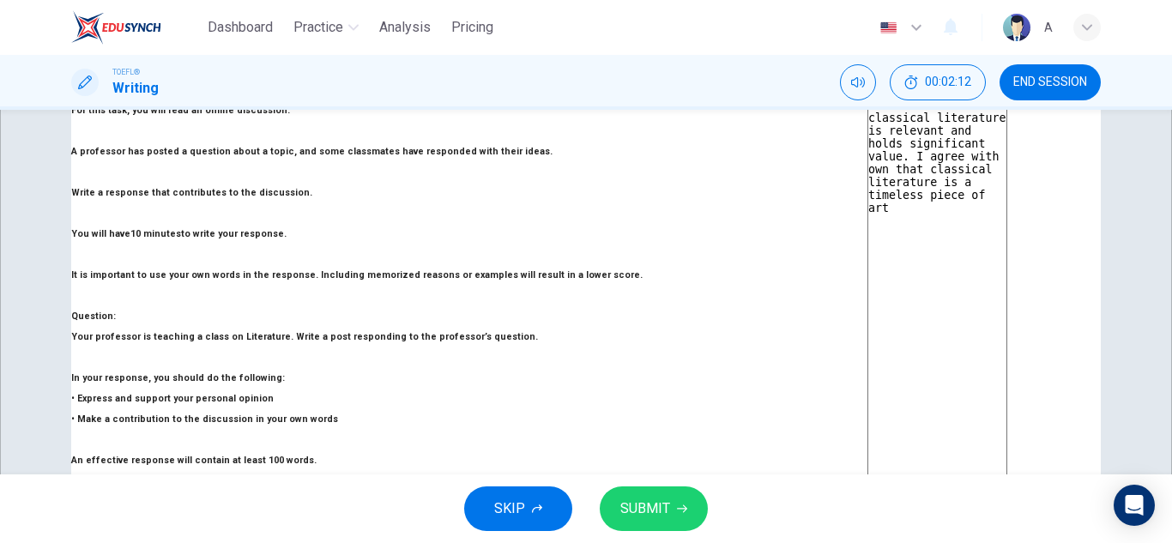
scroll to position [64, 0]
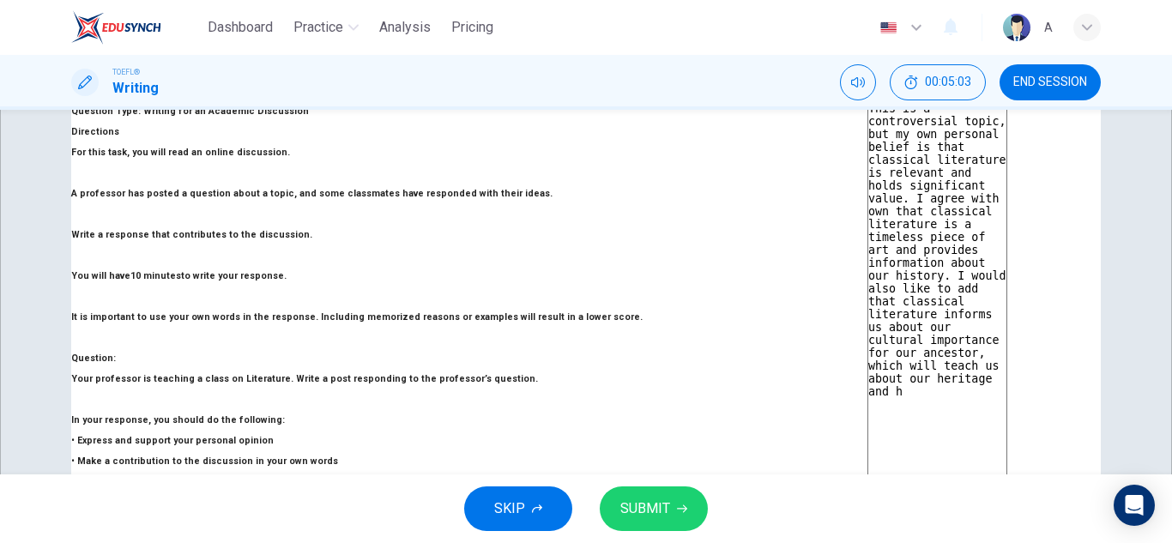
click at [1008, 245] on textarea "This is a controversial topic, but my own personal belief is that classical lit…" at bounding box center [938, 387] width 140 height 573
click at [1008, 244] on textarea "This is a controversial topic, but my own personal belief is that classical lit…" at bounding box center [938, 387] width 140 height 573
click at [1008, 248] on textarea "This is a controversial topic, but my own personal belief is that classical lit…" at bounding box center [938, 387] width 140 height 573
click at [975, 244] on textarea "This is a controversial topic, but my own personal belief is that classical lit…" at bounding box center [938, 387] width 140 height 573
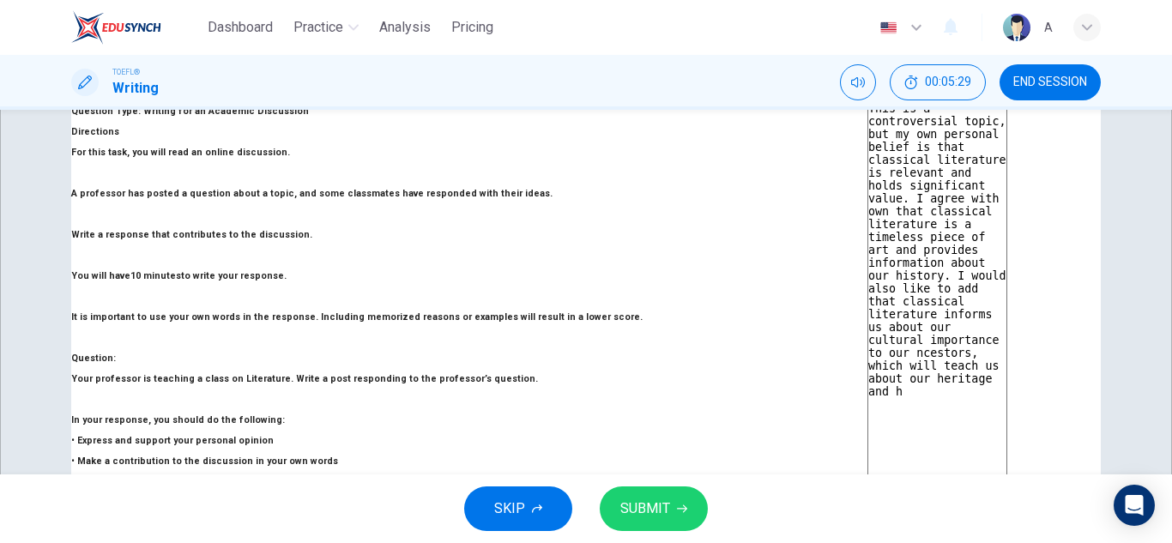
click at [868, 240] on textarea "This is a controversial topic, but my own personal belief is that classical lit…" at bounding box center [938, 387] width 140 height 573
click at [868, 241] on textarea "This is a controversial topic, but my own personal belief is that classical lit…" at bounding box center [938, 387] width 140 height 573
click at [1008, 243] on textarea "This is a controversial topic, but my own personal belief is that classical lit…" at bounding box center [938, 387] width 140 height 573
drag, startPoint x: 1024, startPoint y: 245, endPoint x: 944, endPoint y: 242, distance: 79.9
click at [944, 242] on textarea "This is a controversial topic, but my own personal belief is that classical lit…" at bounding box center [938, 387] width 140 height 573
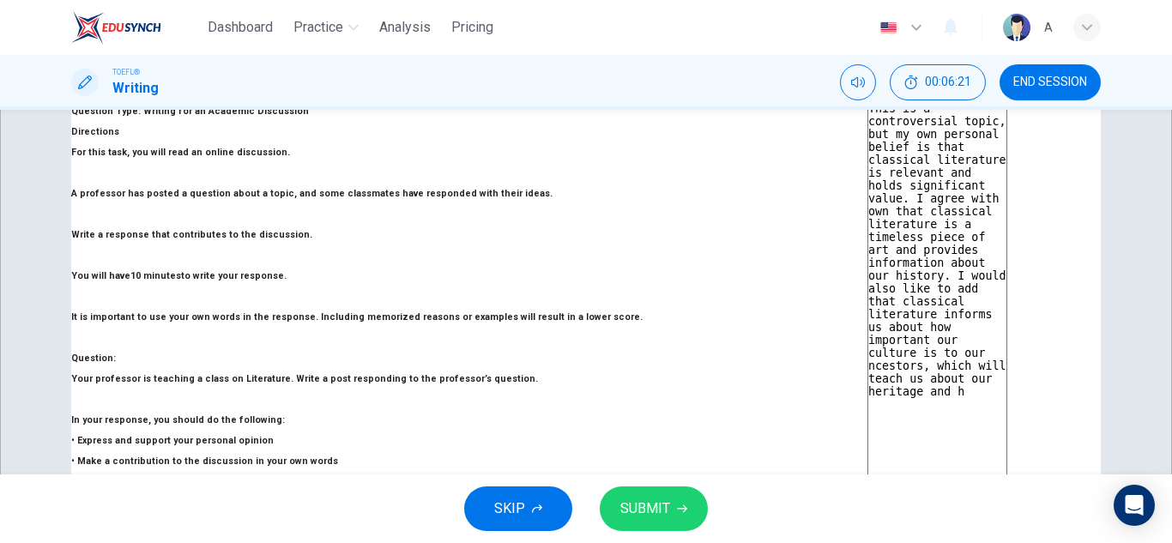
click at [868, 264] on textarea "This is a controversial topic, but my own personal belief is that classical lit…" at bounding box center [938, 387] width 140 height 573
click at [868, 267] on div "This is a controversial topic, but my own personal belief is that classical lit…" at bounding box center [938, 390] width 140 height 579
click at [868, 268] on textarea "This is a controversial topic, but my own personal belief is that classical lit…" at bounding box center [938, 387] width 140 height 573
click at [972, 278] on textarea "This is a controversial topic, but my own personal belief is that classical lit…" at bounding box center [938, 387] width 140 height 573
click at [868, 264] on textarea "This is a controversial topic, but my own personal belief is that classical lit…" at bounding box center [938, 387] width 140 height 573
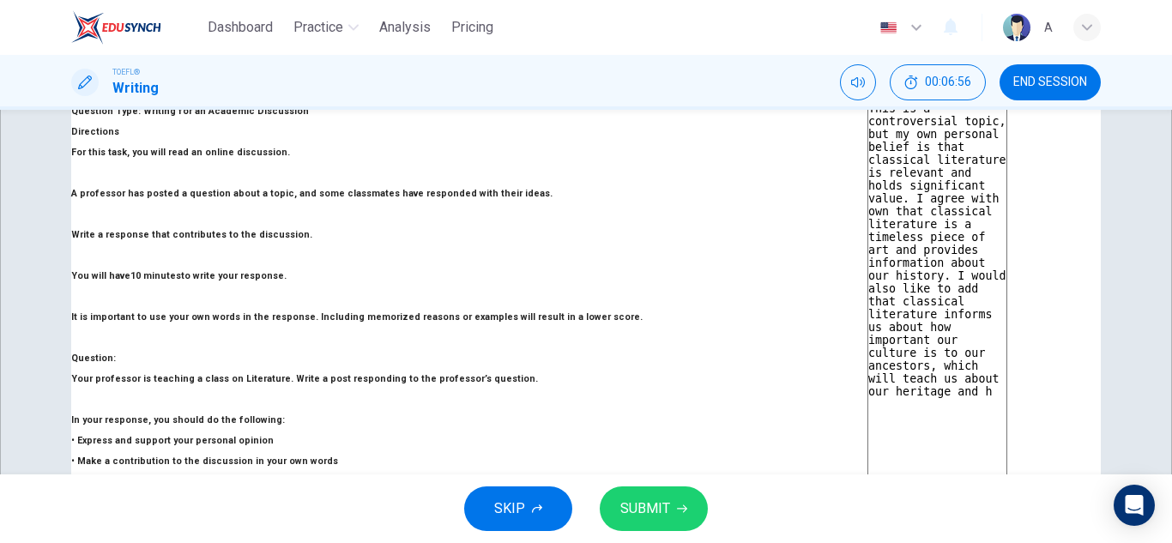
click at [960, 264] on textarea "This is a controversial topic, but my own personal belief is that classical lit…" at bounding box center [938, 387] width 140 height 573
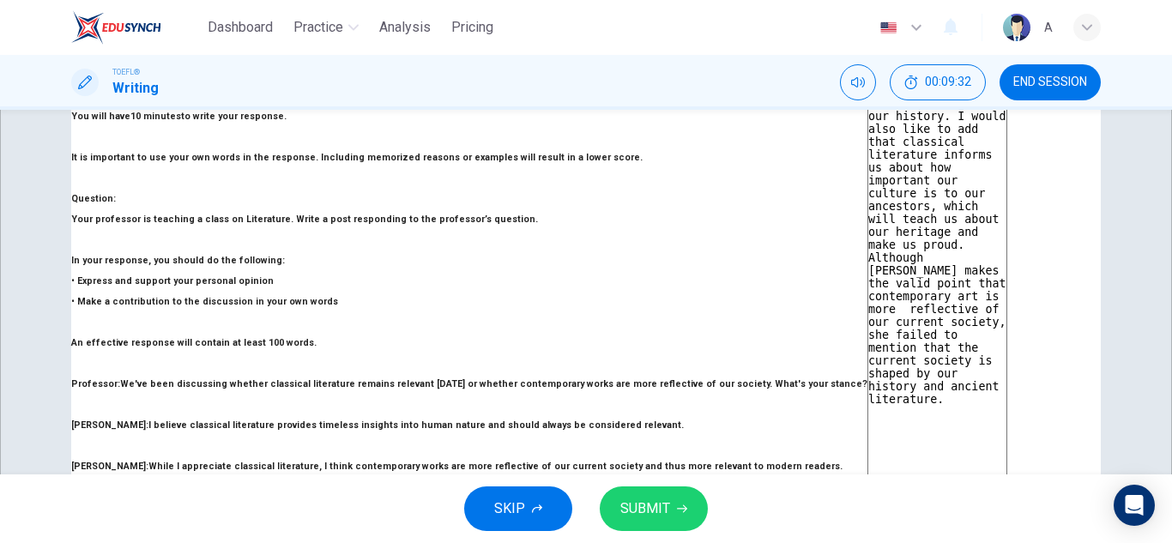
scroll to position [142, 0]
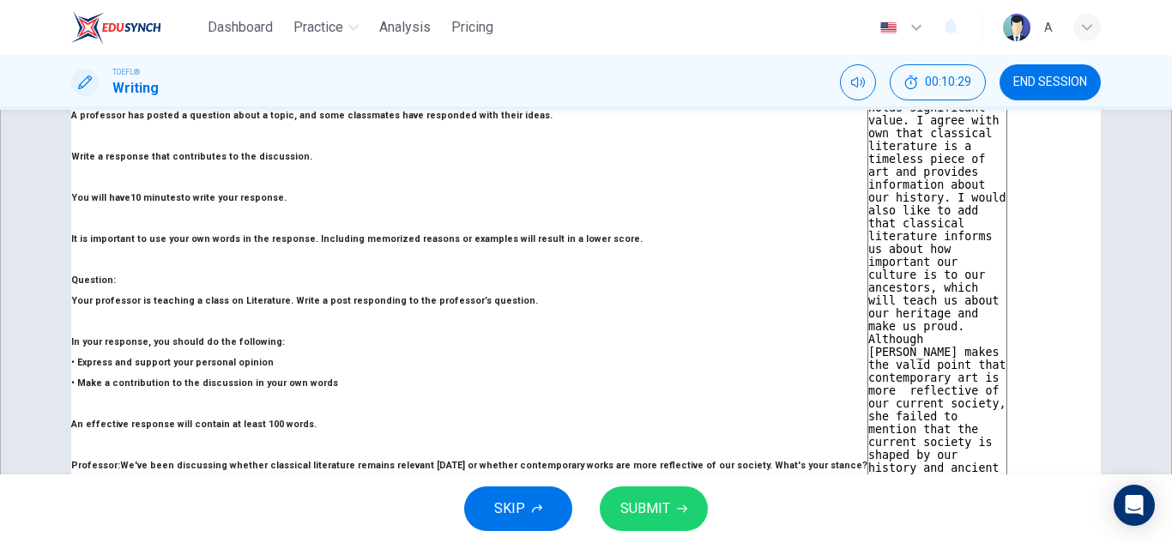
click at [948, 257] on textarea "This is a controversial topic, but my own personal belief is that classical lit…" at bounding box center [938, 309] width 140 height 573
click at [868, 284] on textarea "This is a controversial topic, but my own personal belief is that classical lit…" at bounding box center [938, 309] width 140 height 573
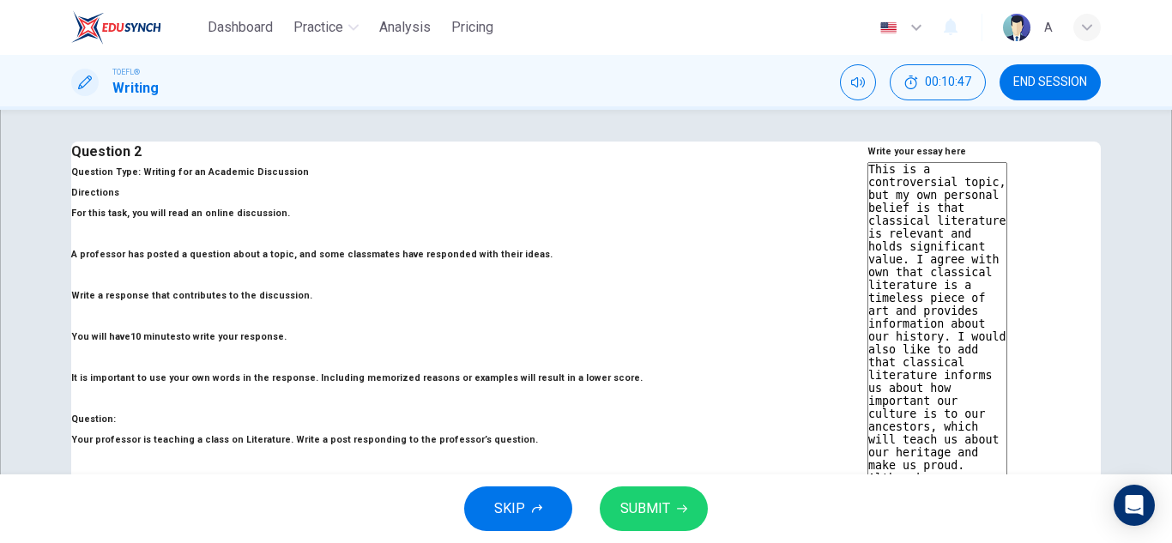
scroll to position [0, 0]
click at [868, 269] on textarea "This is a controversial topic, but my own personal belief is that classical lit…" at bounding box center [938, 451] width 140 height 573
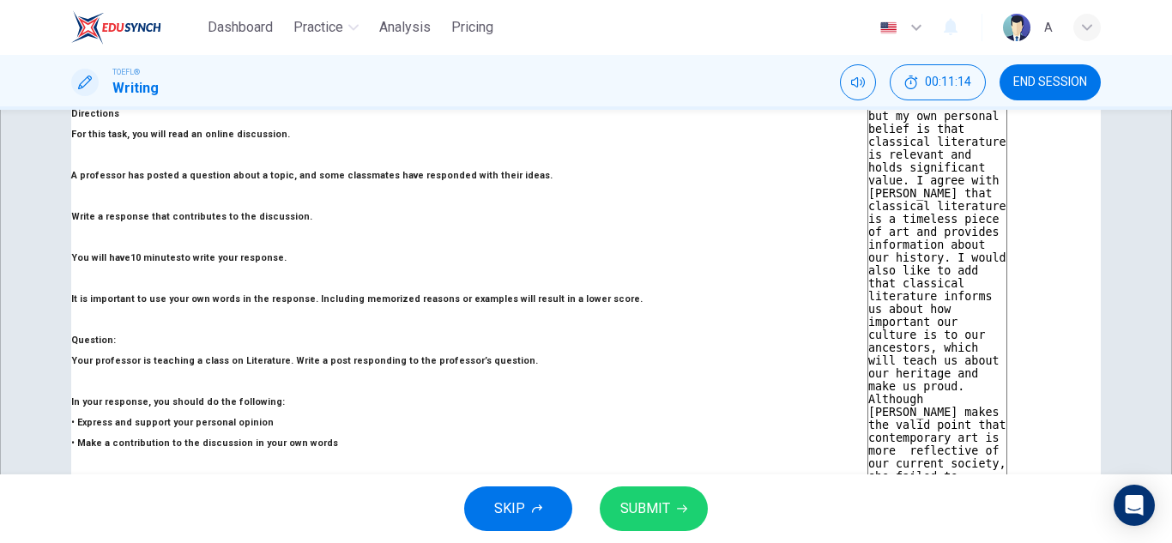
scroll to position [86, 0]
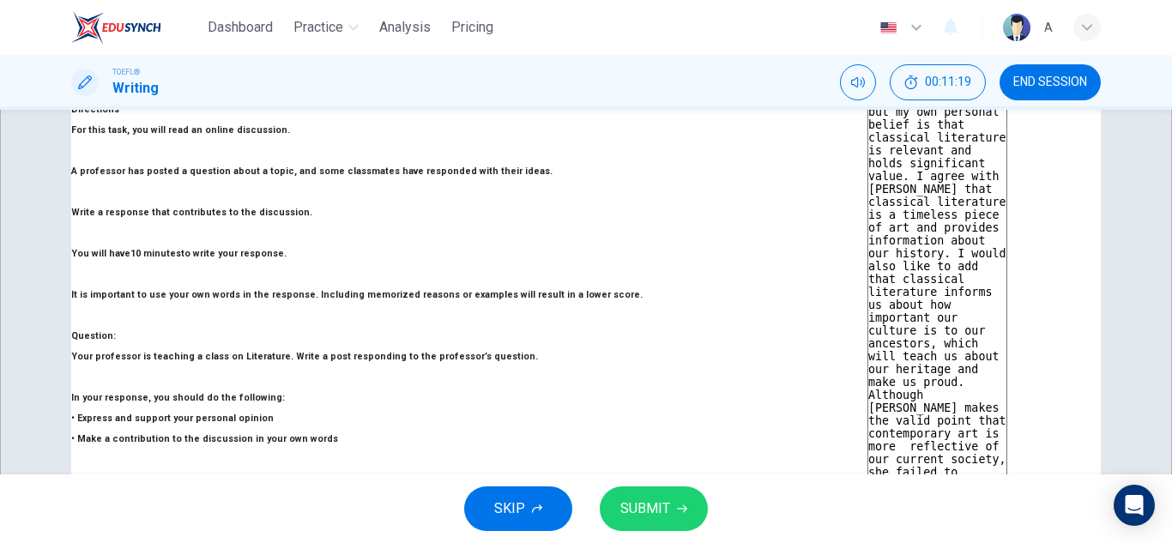
click at [868, 343] on textarea "This is a controversial topic, but my own personal belief is that classical lit…" at bounding box center [938, 365] width 140 height 573
click at [226, 177] on p "For this task, you will read an online discussion. A professor has posted a que…" at bounding box center [469, 212] width 797 height 185
